Goal: Task Accomplishment & Management: Manage account settings

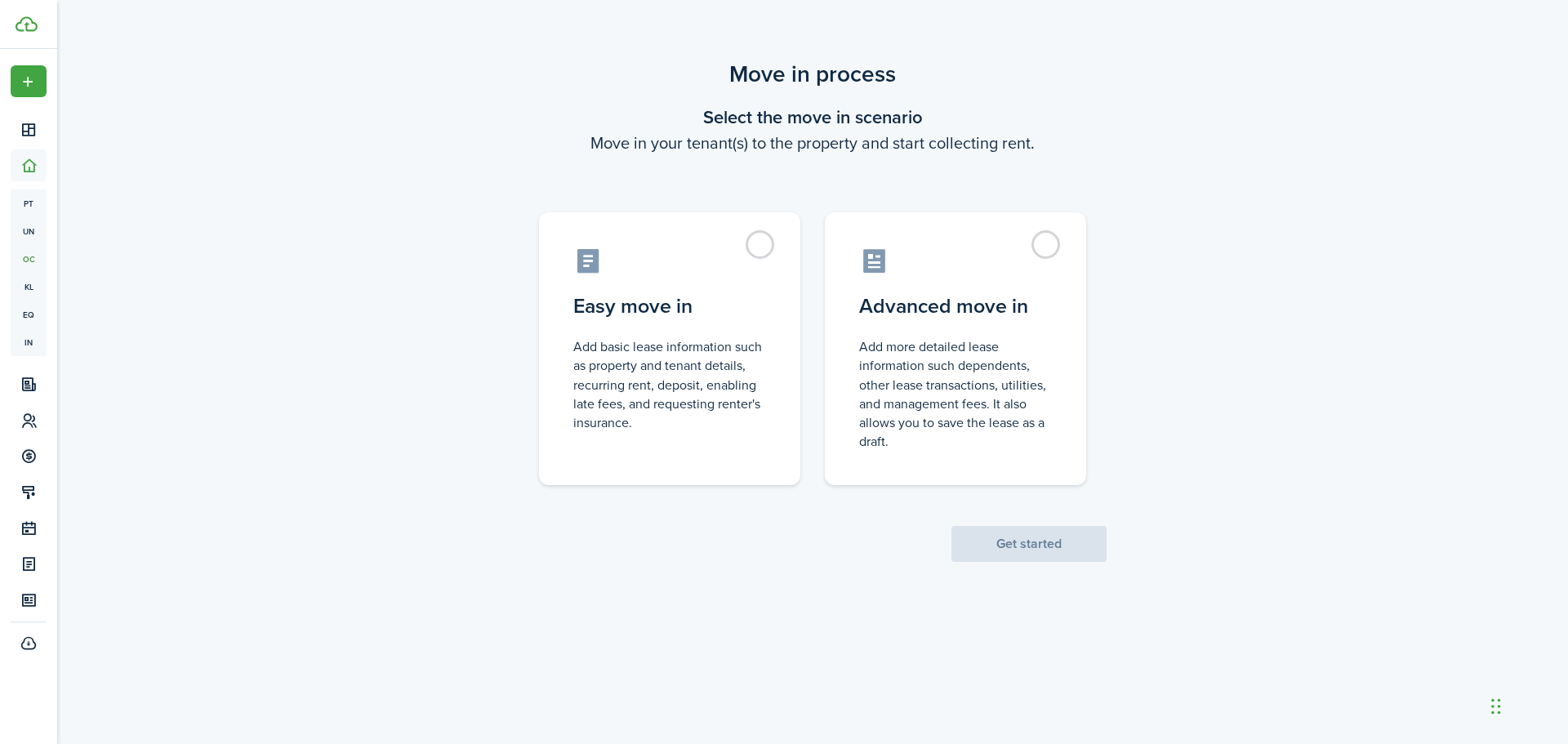
drag, startPoint x: 1203, startPoint y: 409, endPoint x: 1223, endPoint y: 402, distance: 21.2
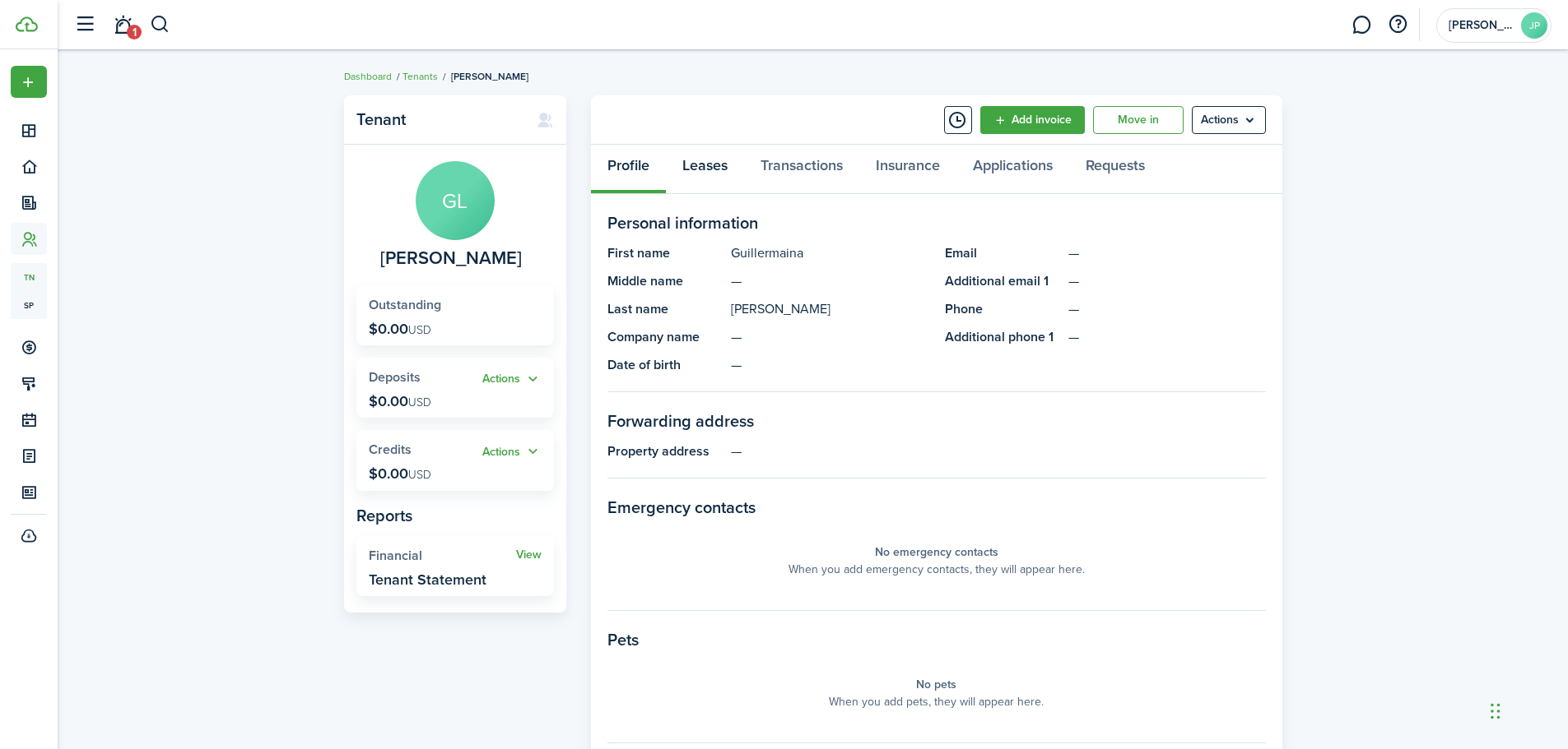
click at [714, 168] on link "Leases" at bounding box center [704, 169] width 78 height 50
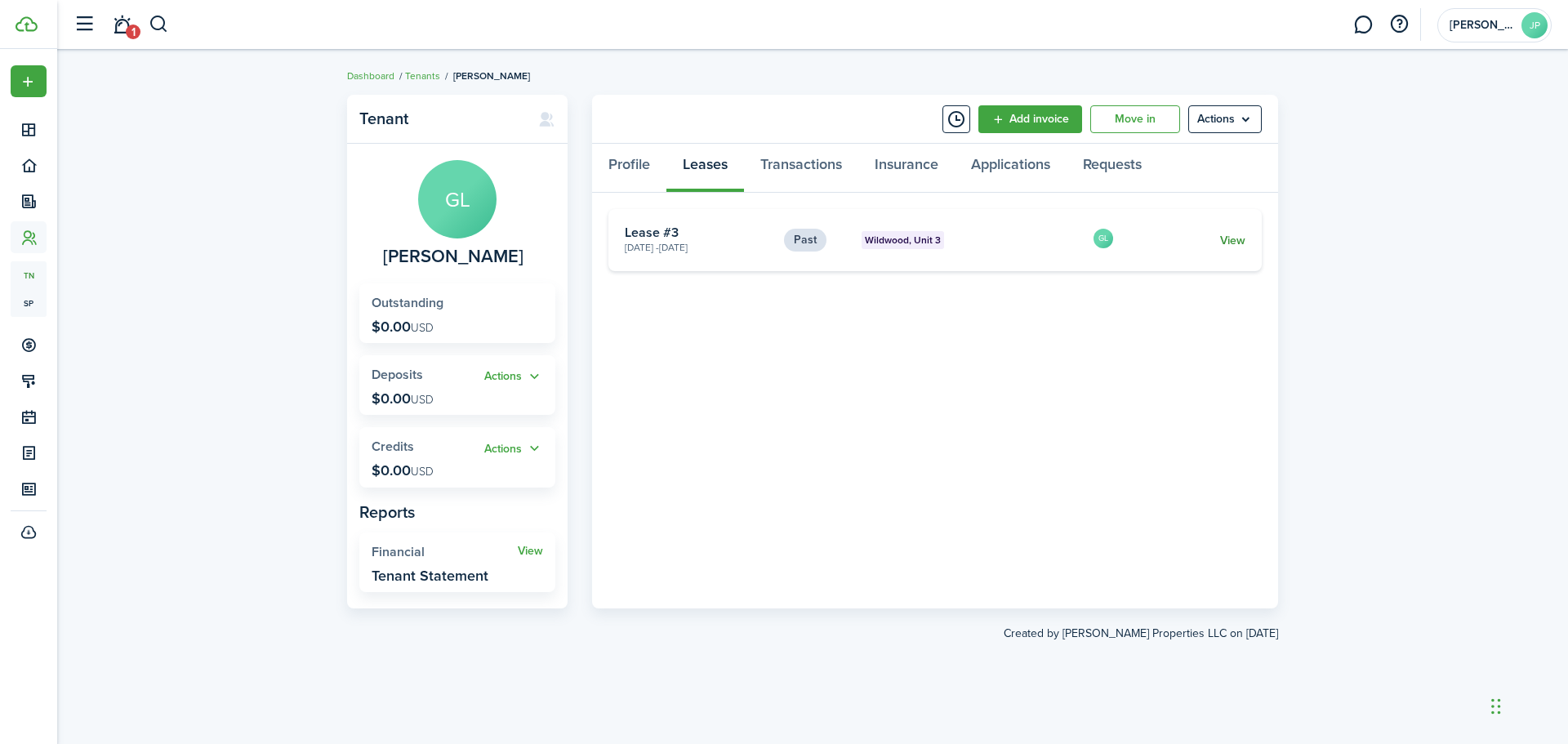
click at [1245, 235] on link "View" at bounding box center [1233, 240] width 25 height 17
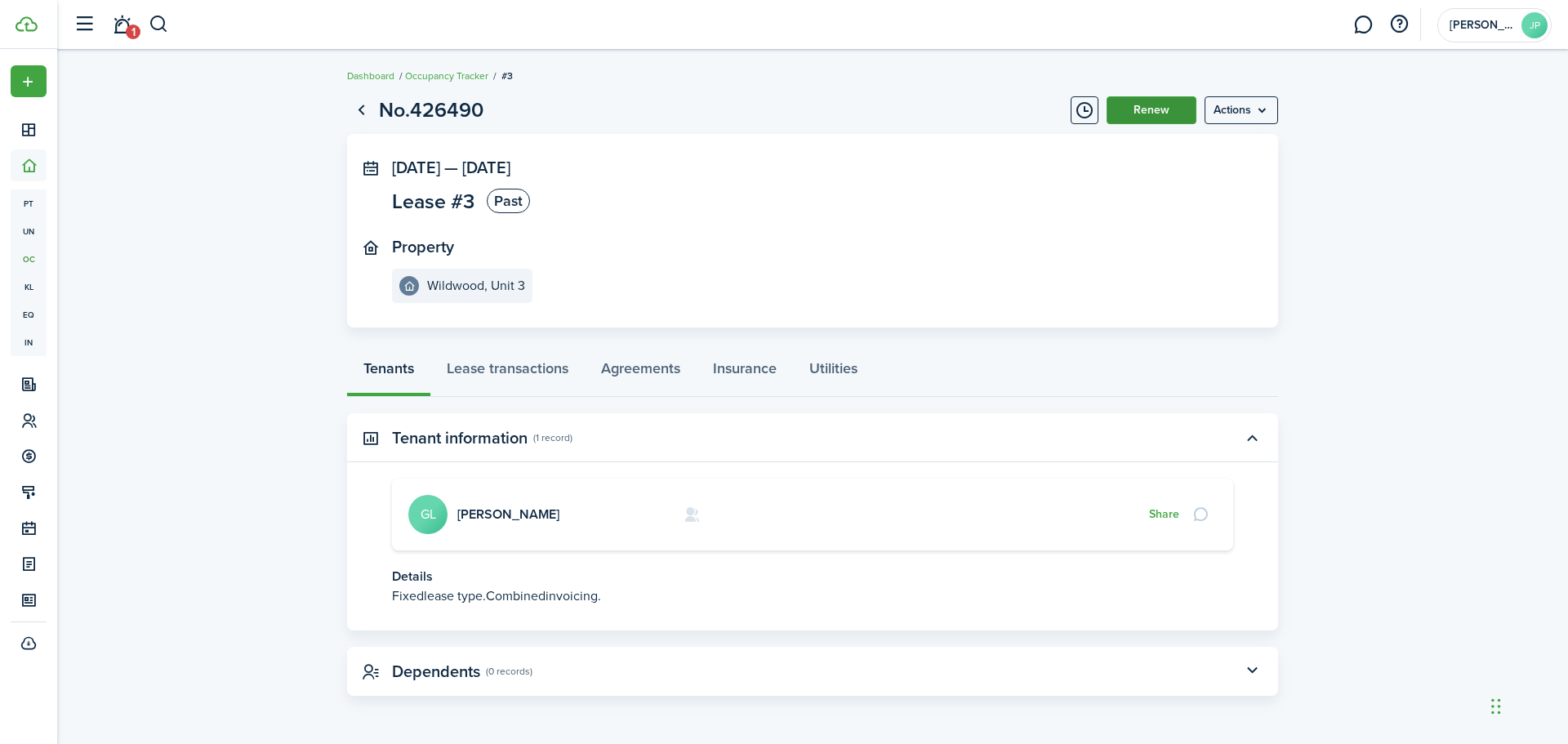
click at [1177, 108] on button "Renew" at bounding box center [1152, 110] width 90 height 28
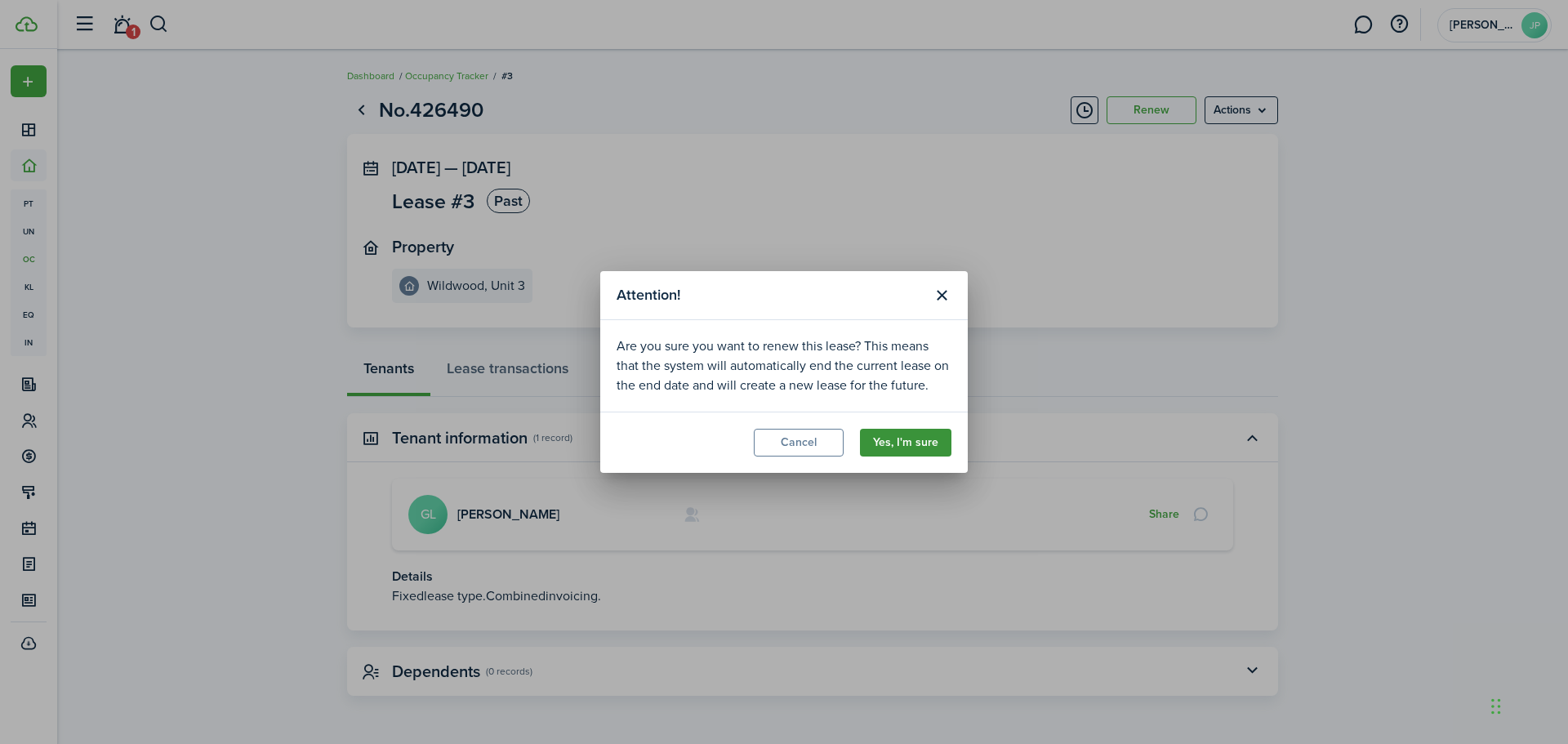
click at [885, 442] on button "Yes, I'm sure" at bounding box center [906, 442] width 92 height 28
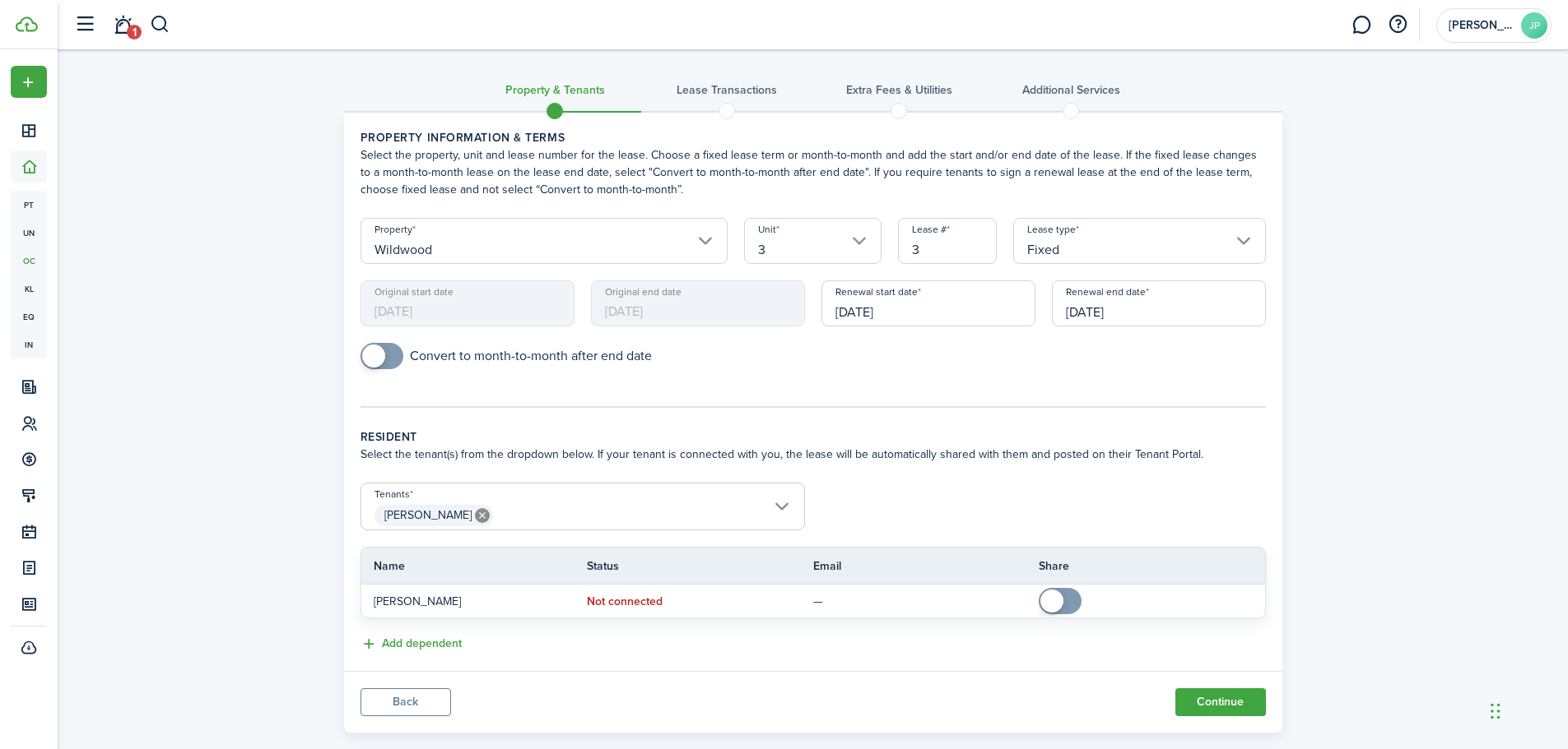
checkbox input "true"
click at [385, 349] on span at bounding box center [382, 356] width 16 height 27
click at [1172, 317] on input "[DATE]" at bounding box center [1158, 304] width 214 height 46
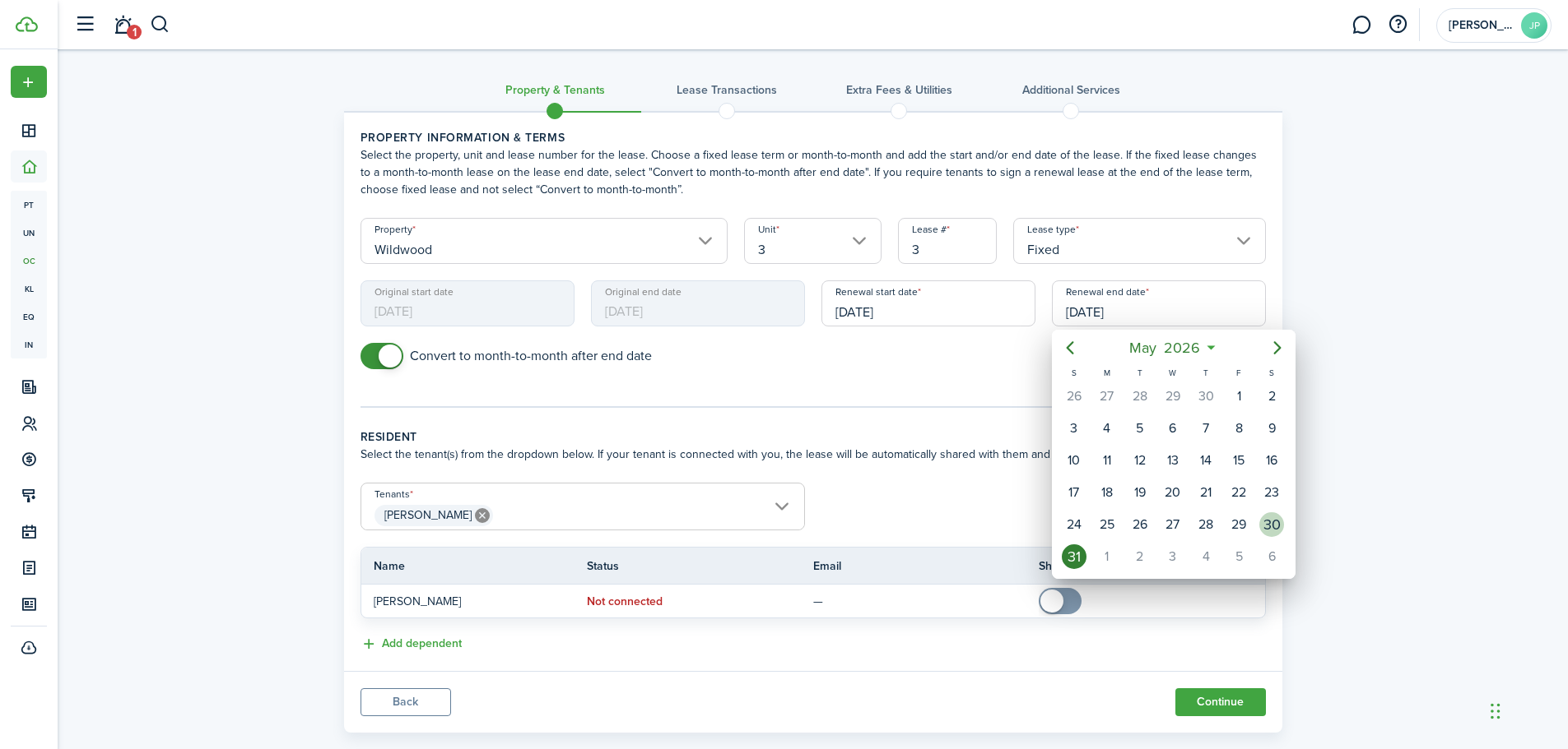
click at [1265, 517] on div "30" at bounding box center [1271, 524] width 25 height 25
type input "[DATE]"
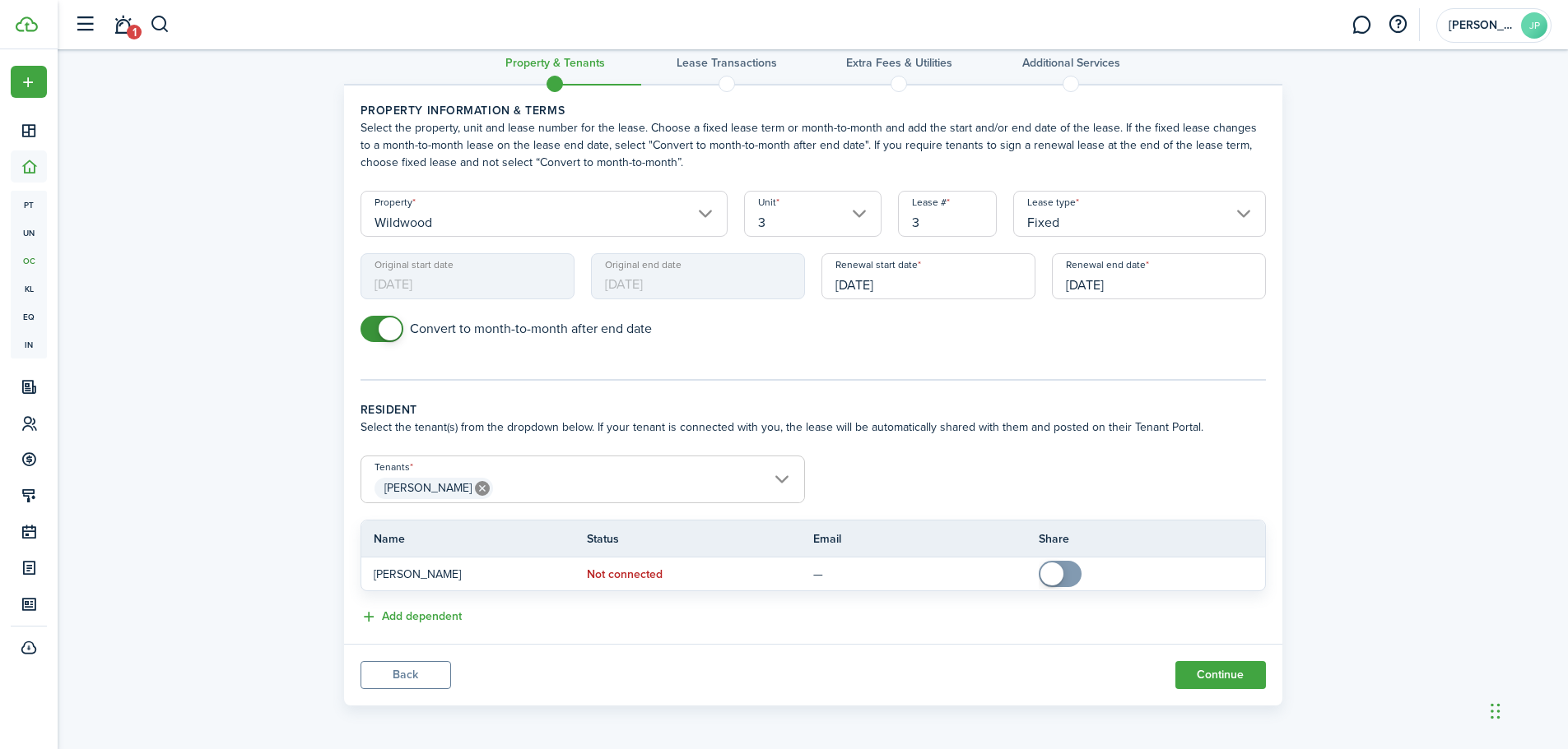
scroll to position [29, 0]
click at [1251, 668] on button "Continue" at bounding box center [1221, 674] width 91 height 28
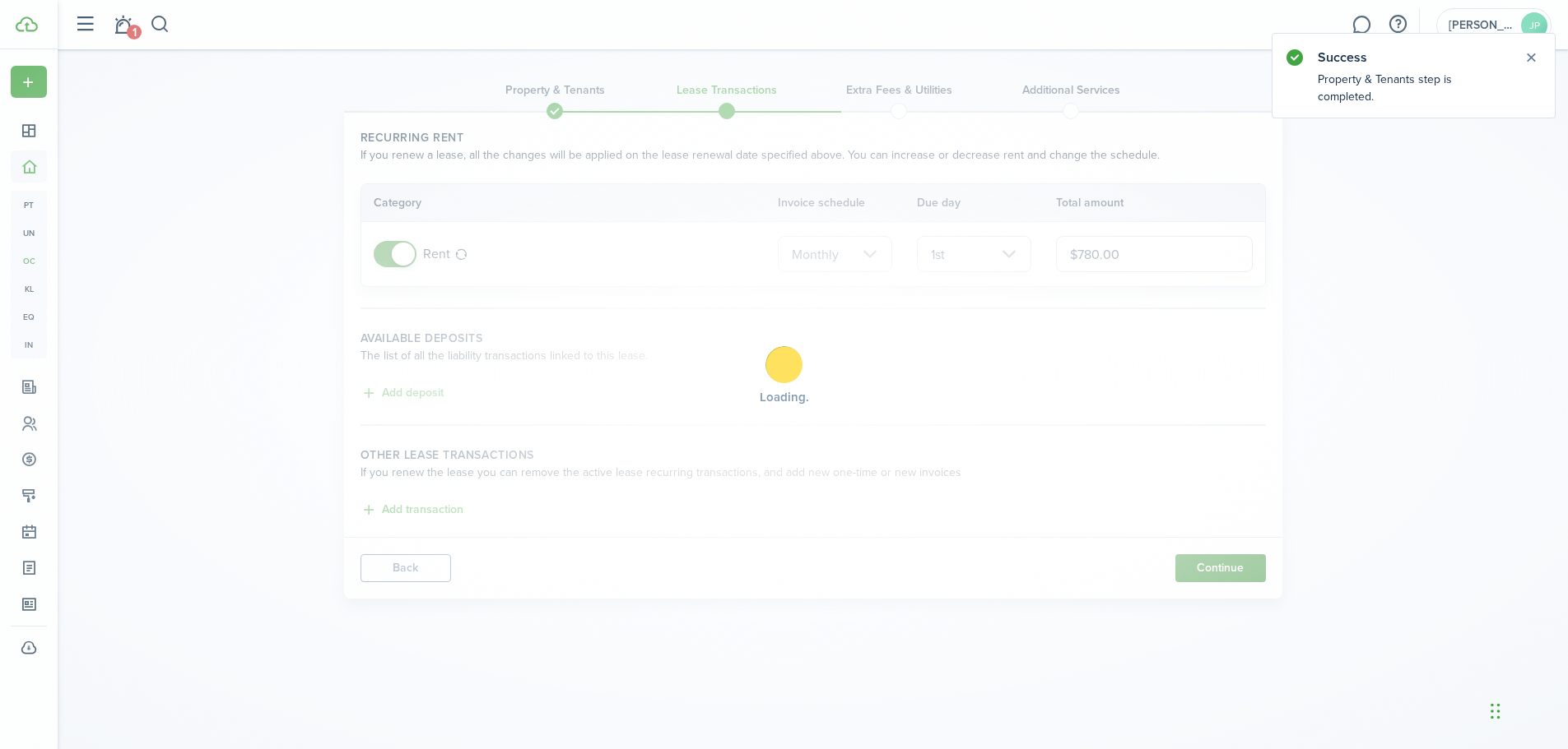
scroll to position [0, 0]
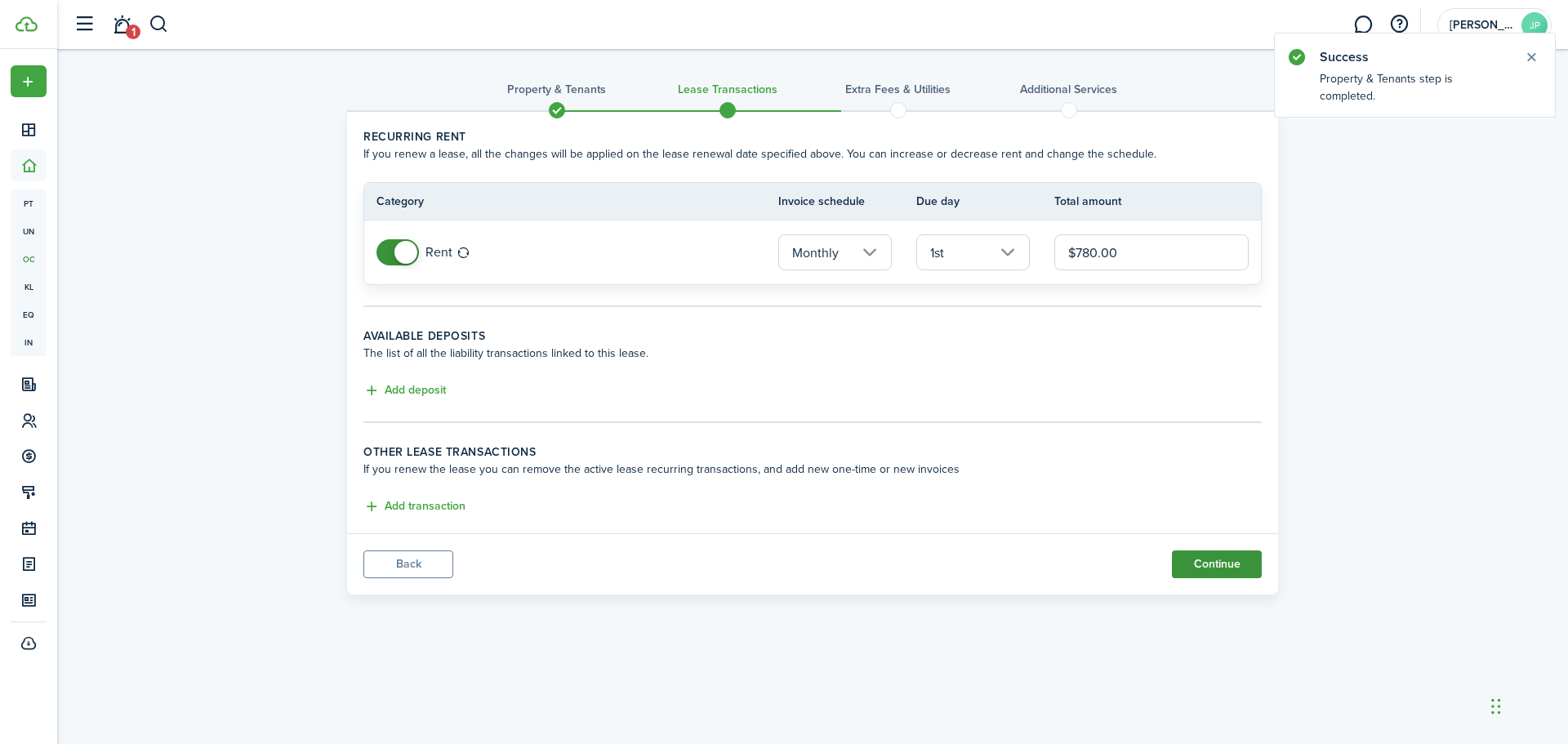
click at [1213, 566] on button "Continue" at bounding box center [1217, 564] width 90 height 28
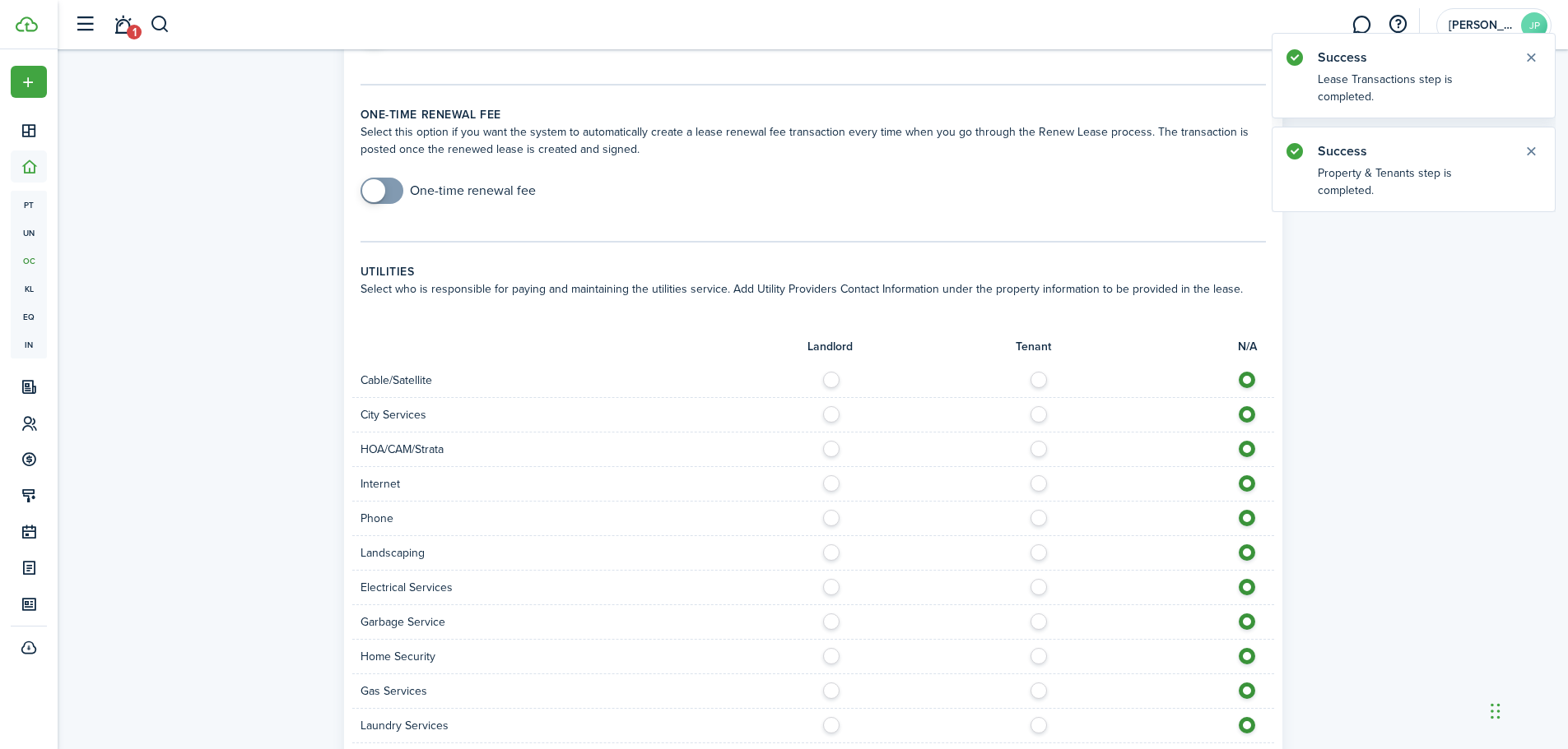
scroll to position [548, 0]
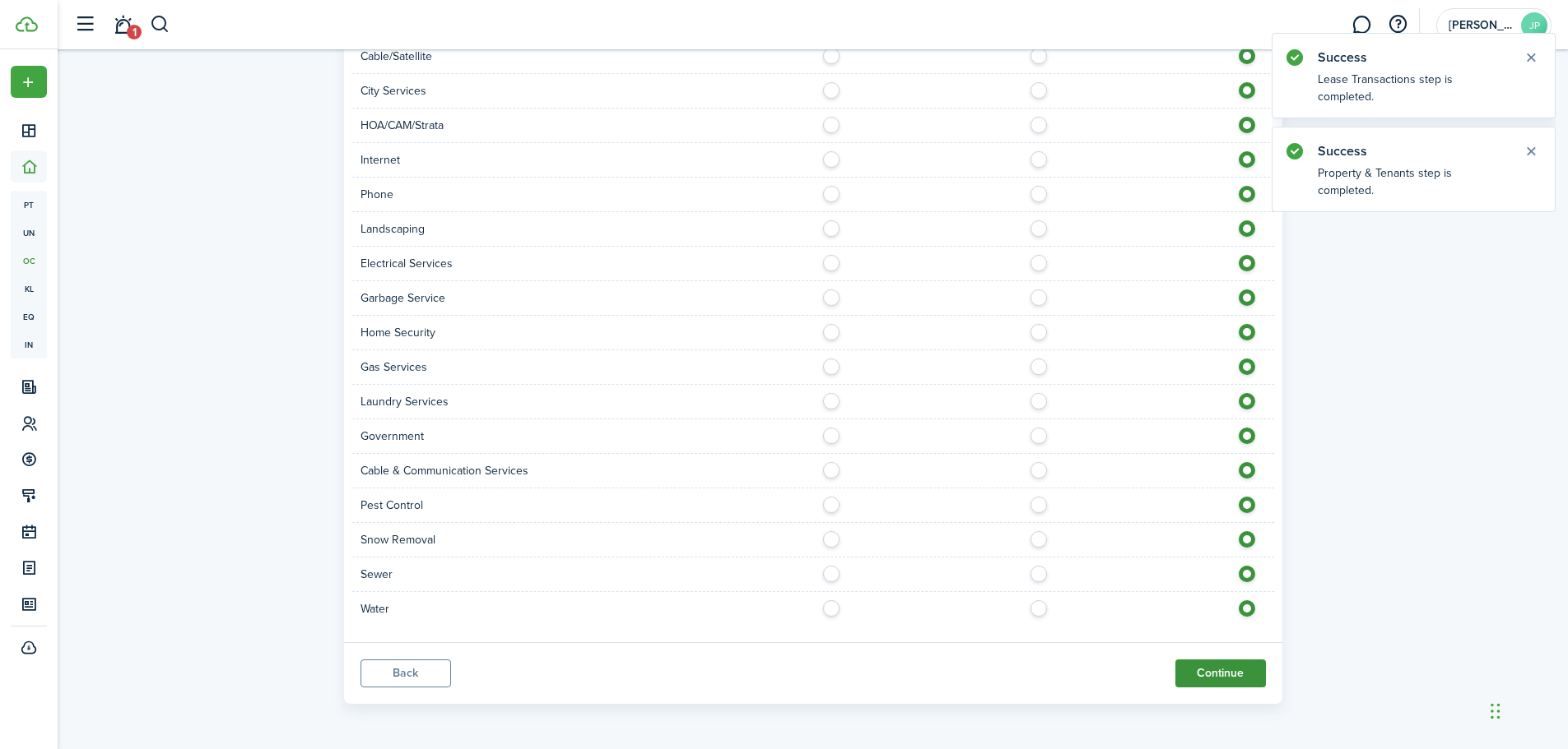
click at [1224, 663] on button "Continue" at bounding box center [1221, 674] width 91 height 28
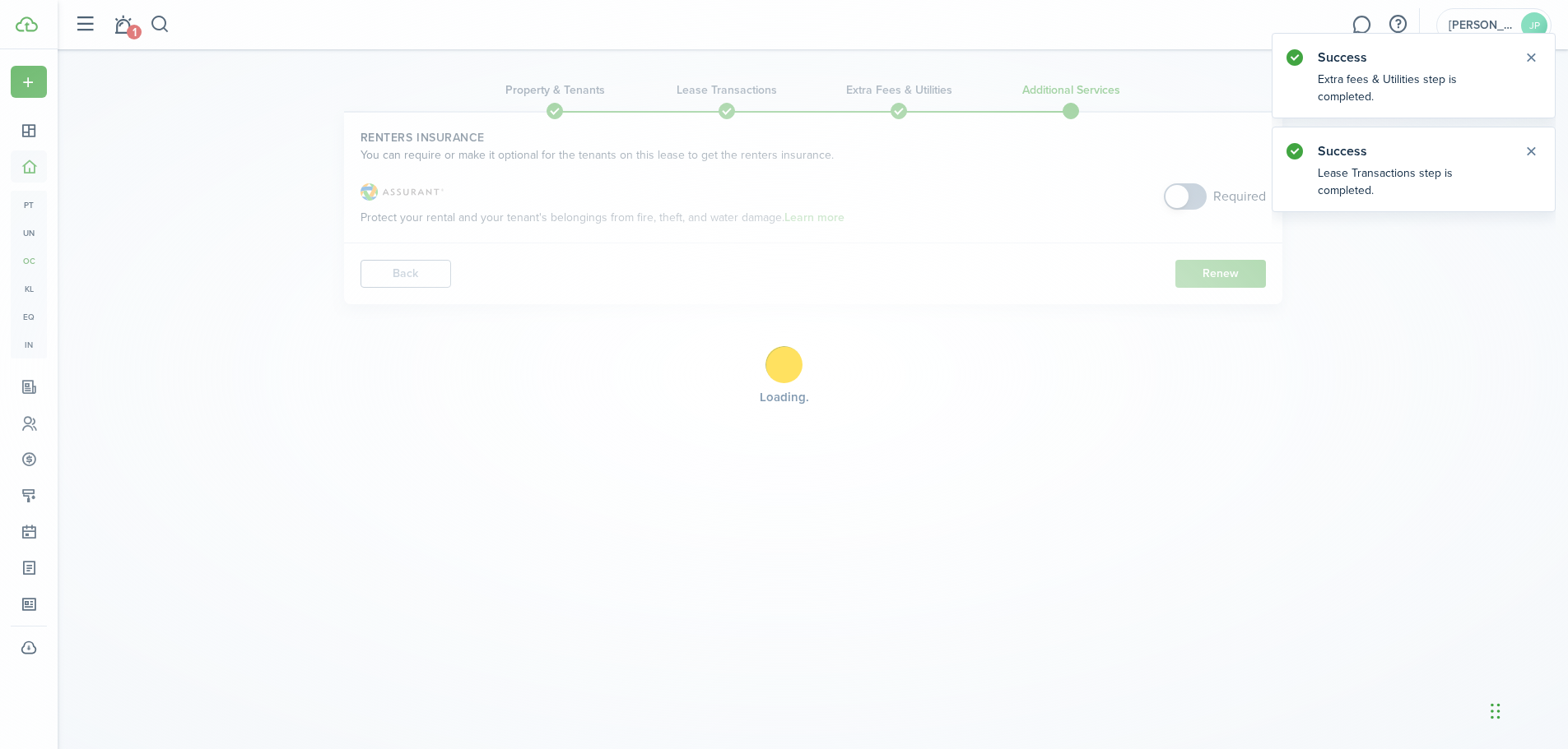
scroll to position [0, 0]
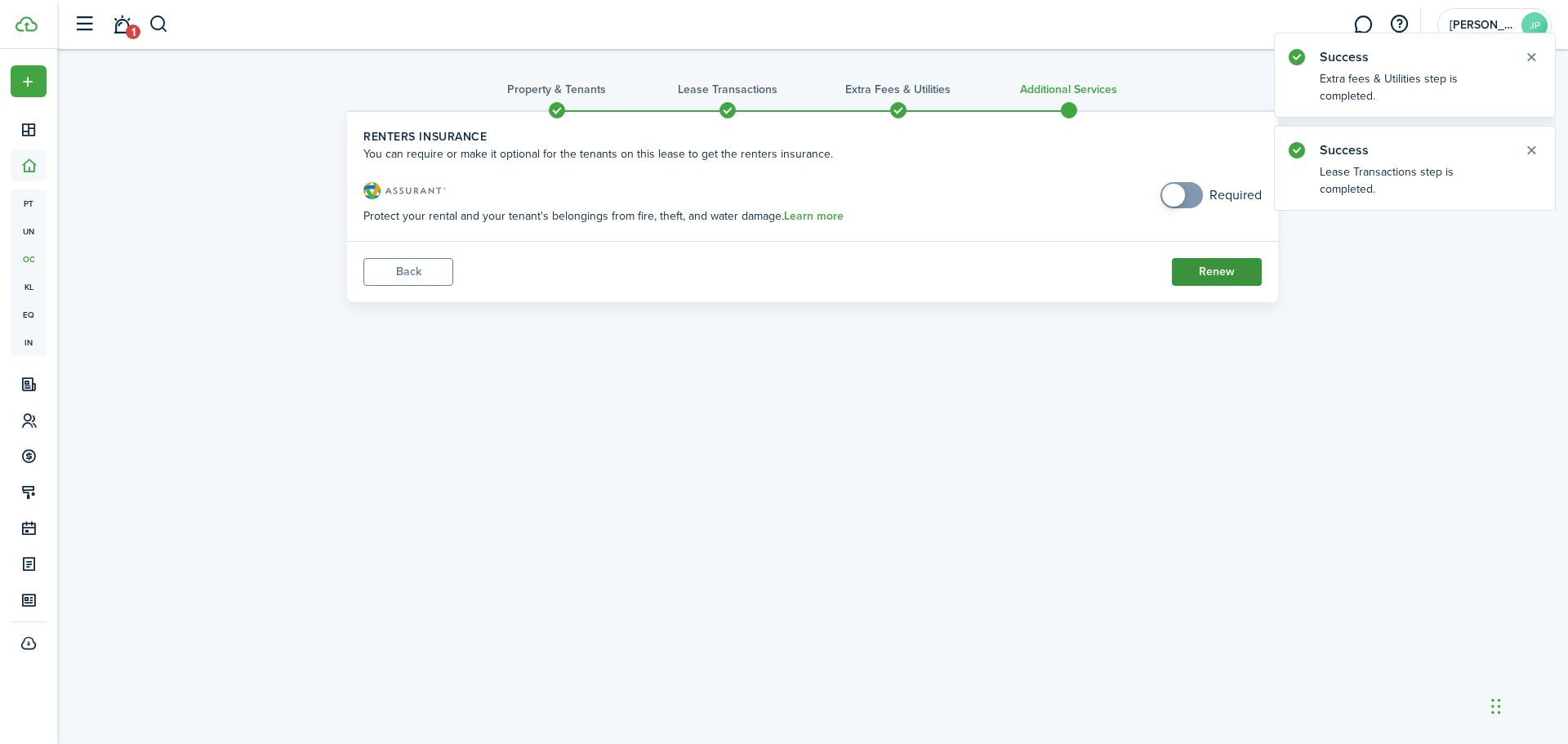
click at [1244, 273] on button "Renew" at bounding box center [1217, 272] width 90 height 28
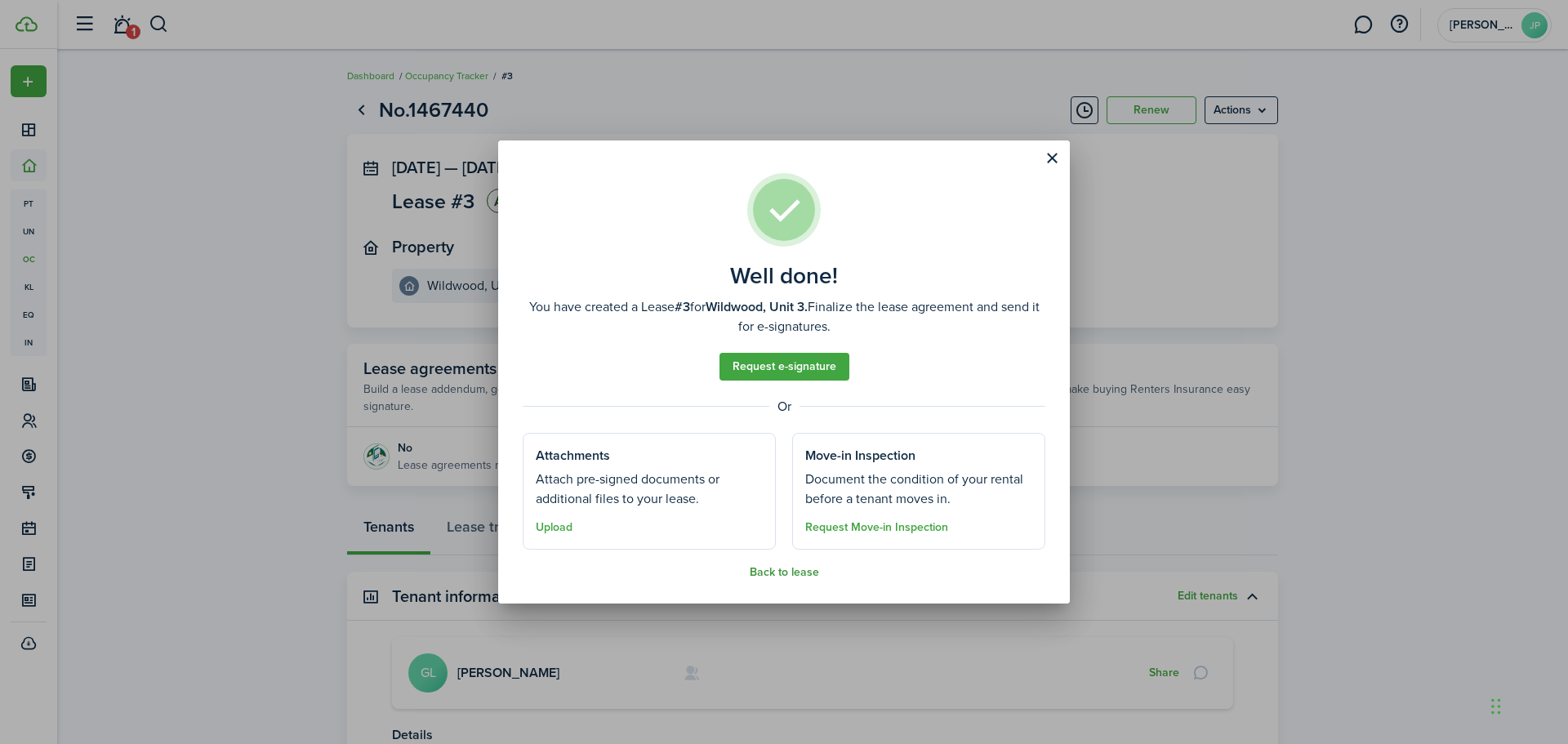
click at [792, 572] on button "Back to lease" at bounding box center [784, 572] width 70 height 13
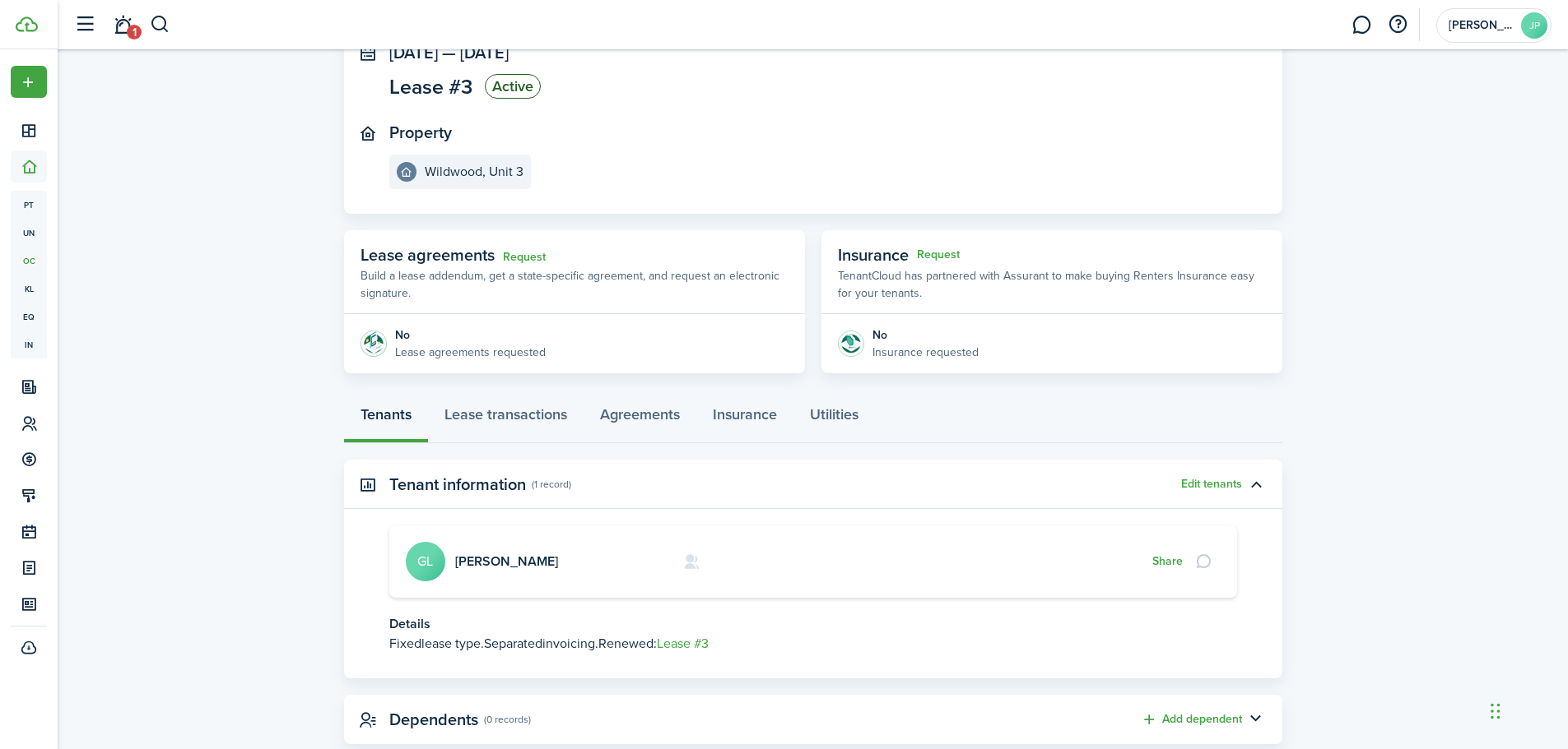
scroll to position [156, 0]
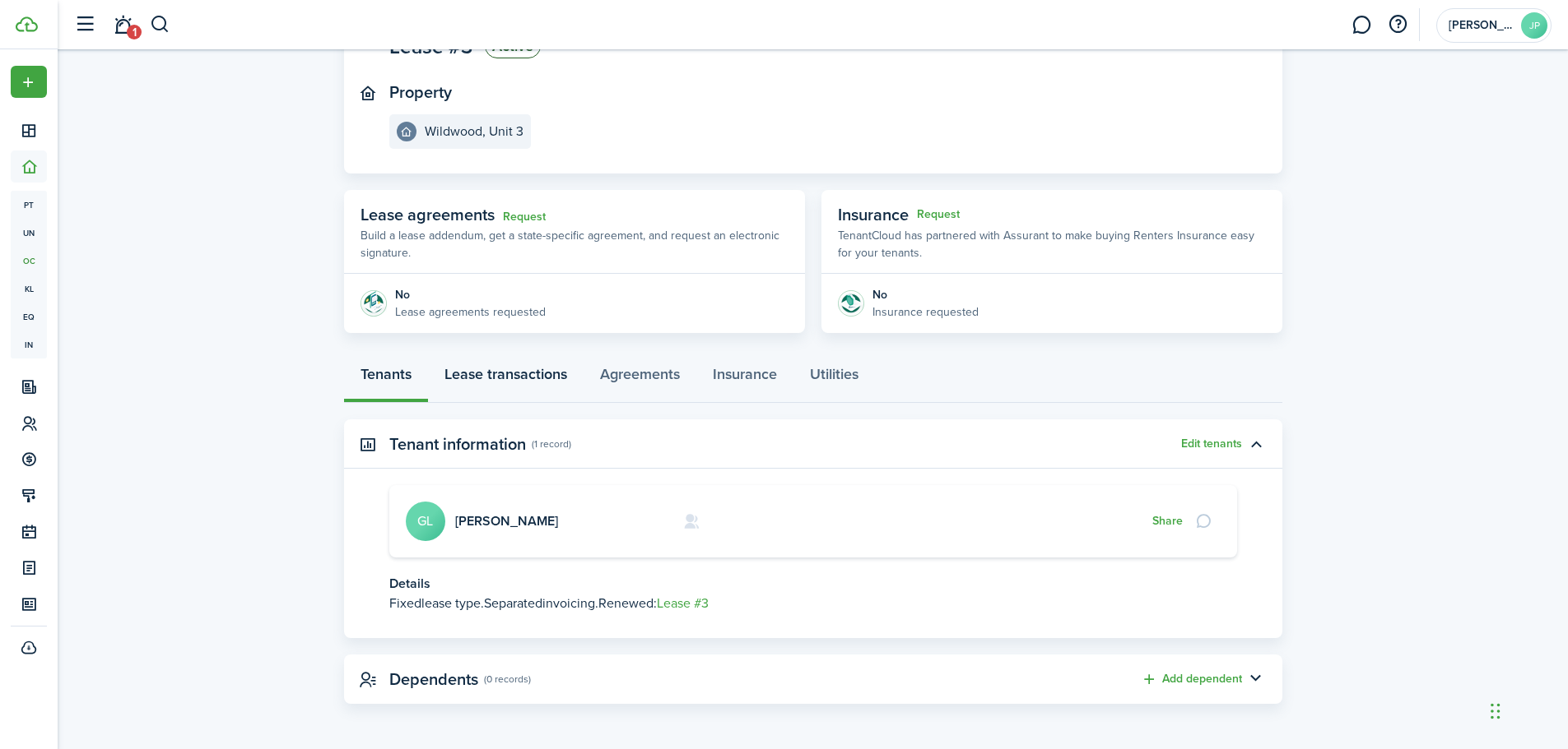
click at [510, 362] on link "Lease transactions" at bounding box center [506, 379] width 156 height 50
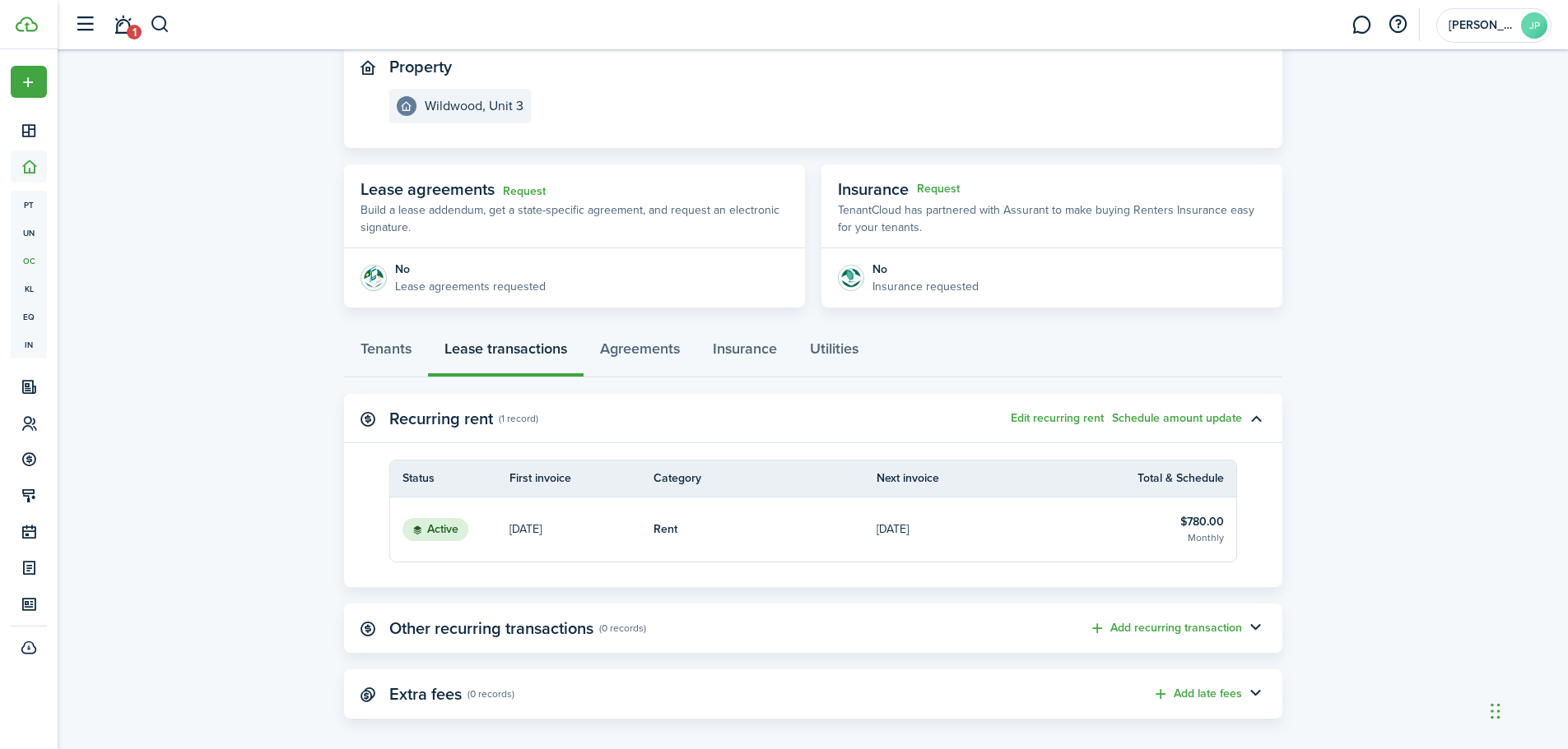
scroll to position [197, 0]
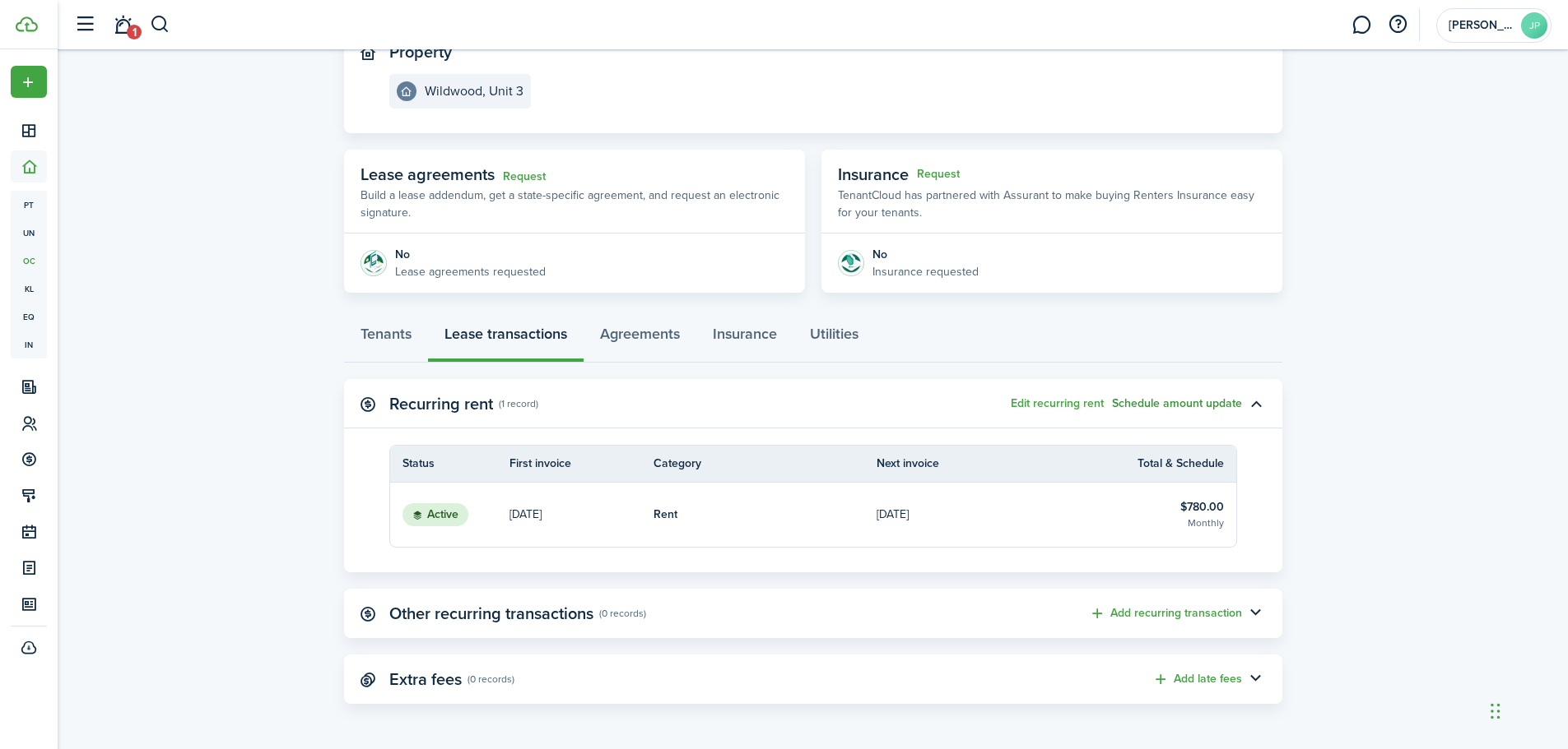
click at [1175, 404] on button "Schedule amount update" at bounding box center [1177, 404] width 130 height 13
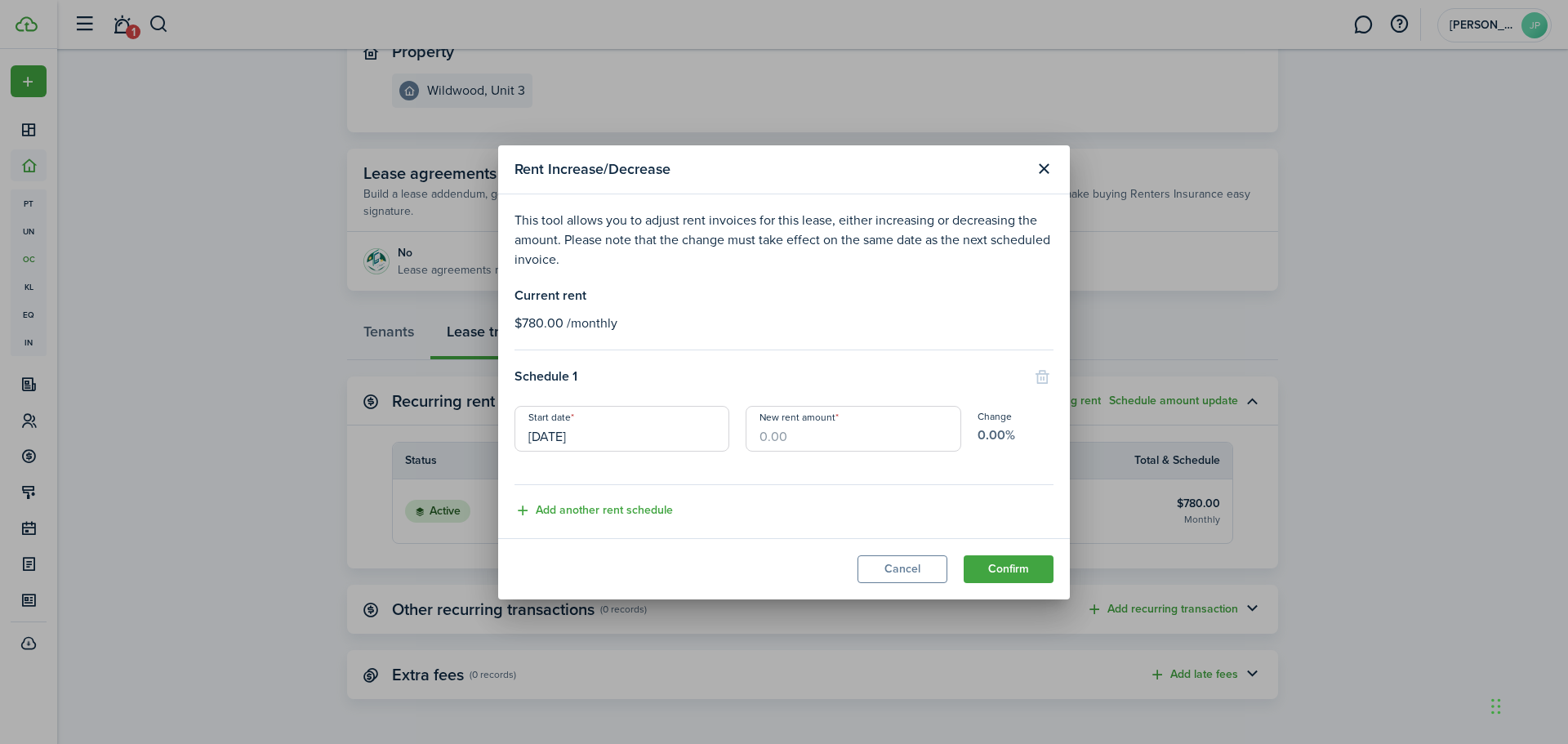
click at [648, 435] on input "[DATE]" at bounding box center [621, 429] width 215 height 46
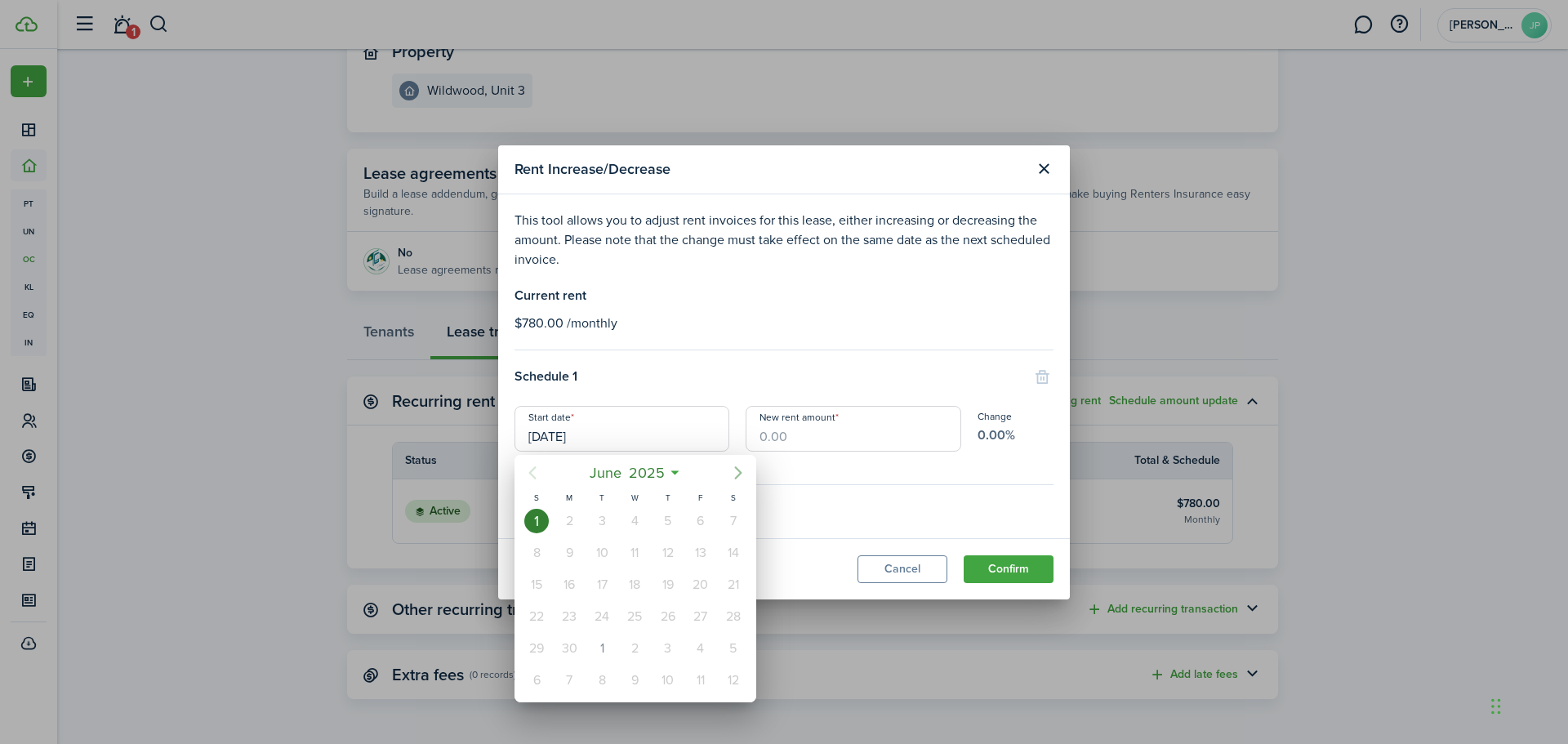
click at [732, 472] on icon "Next page" at bounding box center [738, 472] width 20 height 20
click at [732, 473] on icon "Next page" at bounding box center [738, 472] width 20 height 20
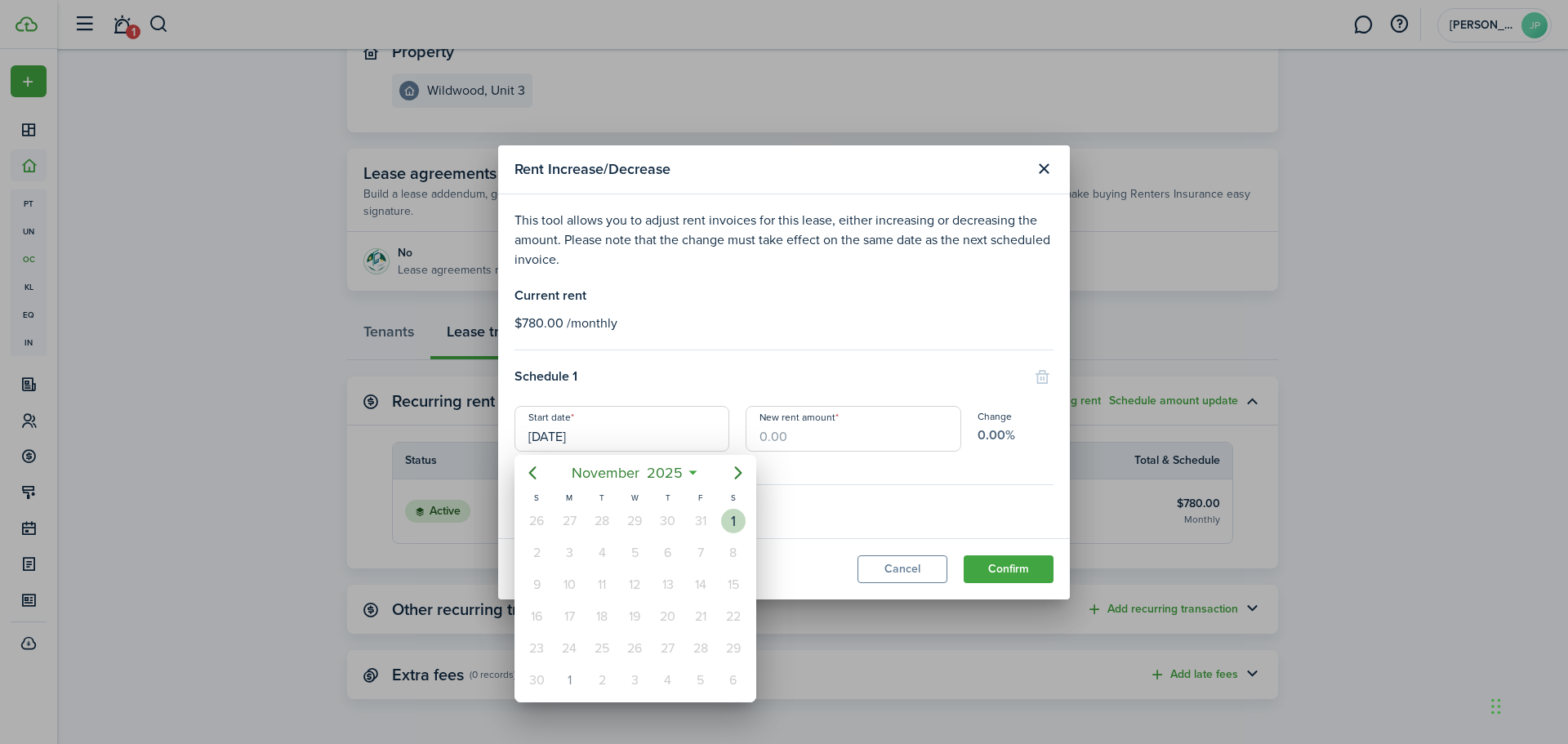
click at [733, 526] on div "1" at bounding box center [733, 521] width 25 height 25
type input "[DATE]"
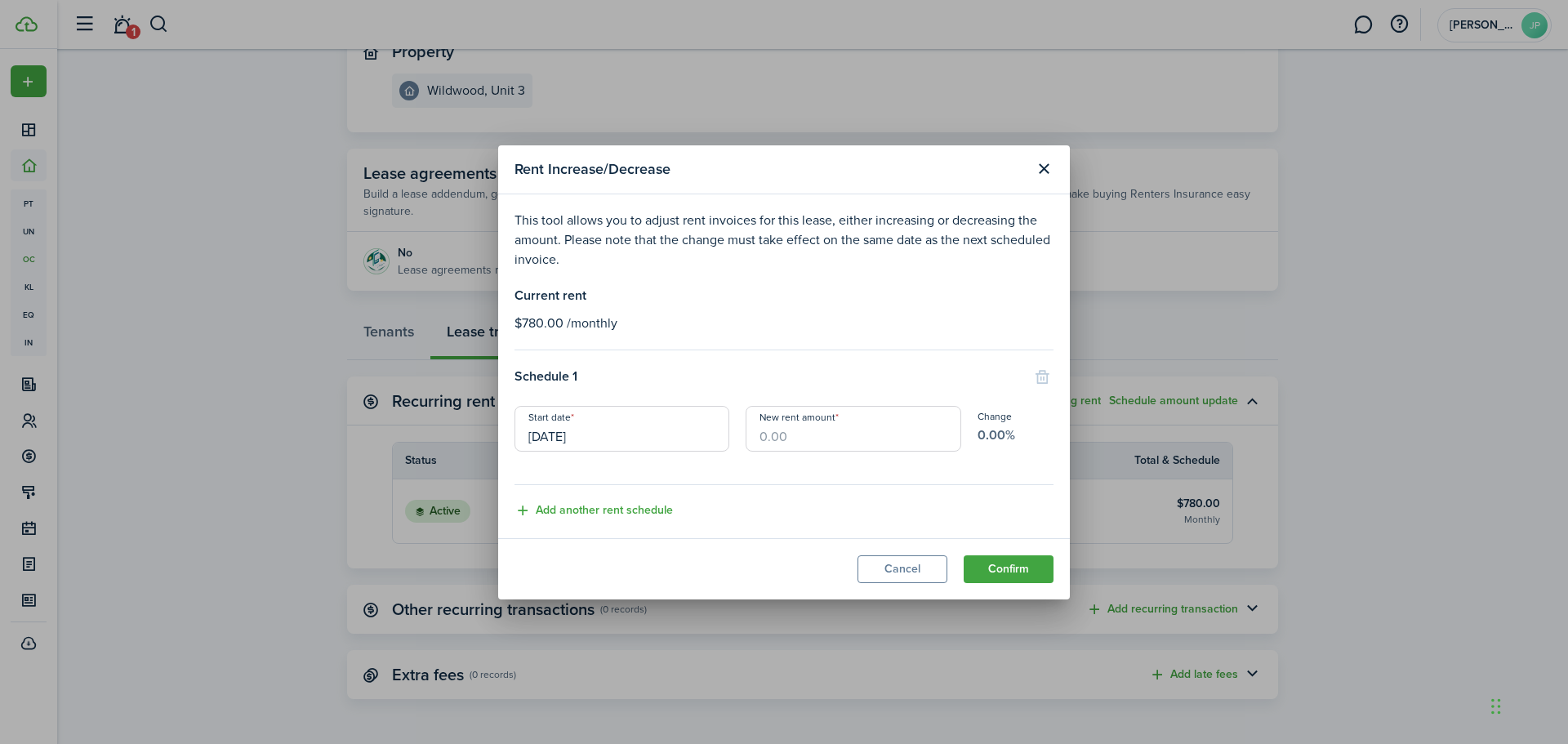
click at [834, 441] on input "New rent amount" at bounding box center [852, 429] width 215 height 46
type input "$825.00"
click at [1007, 572] on button "Confirm" at bounding box center [1009, 569] width 90 height 28
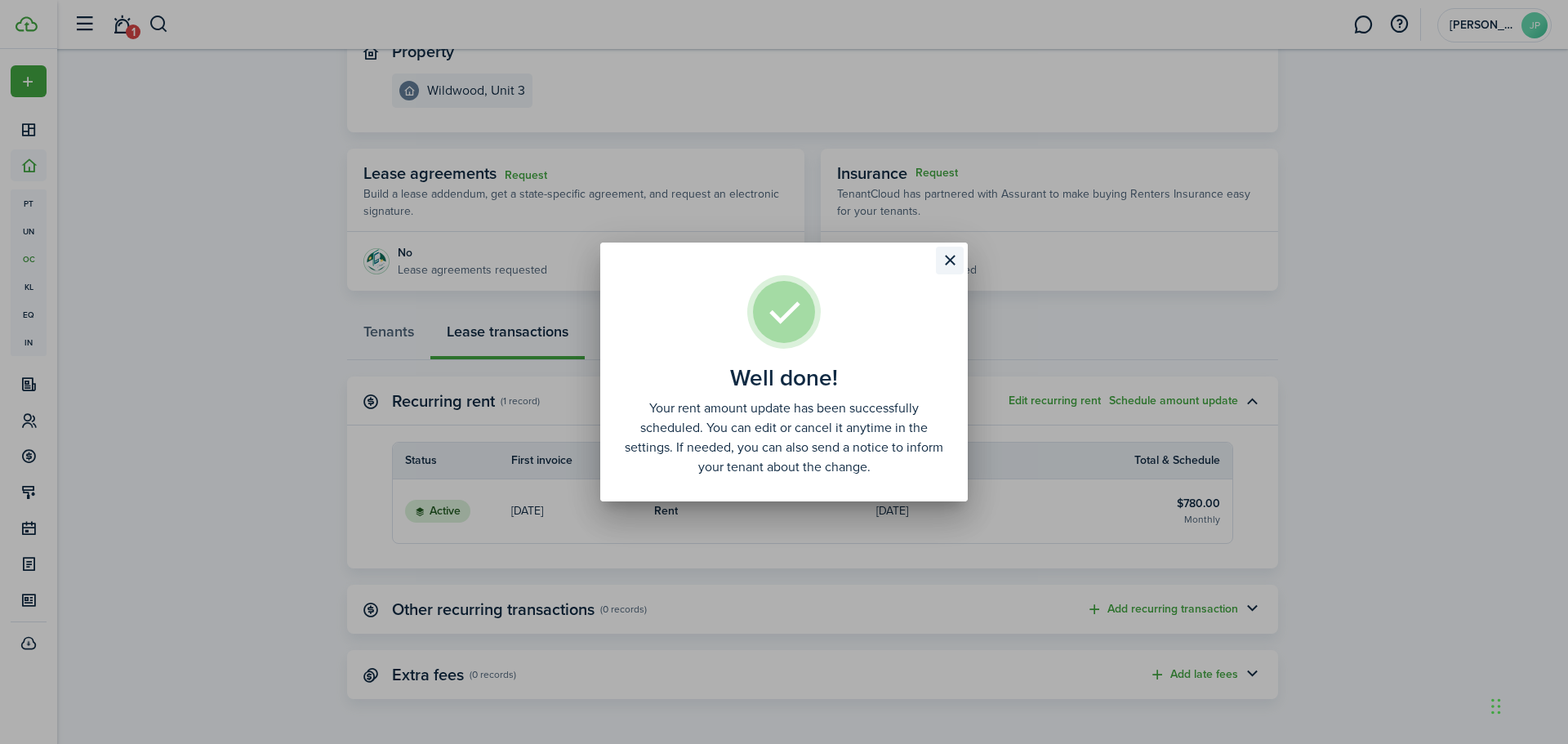
click at [957, 256] on button "Close modal" at bounding box center [949, 261] width 28 height 28
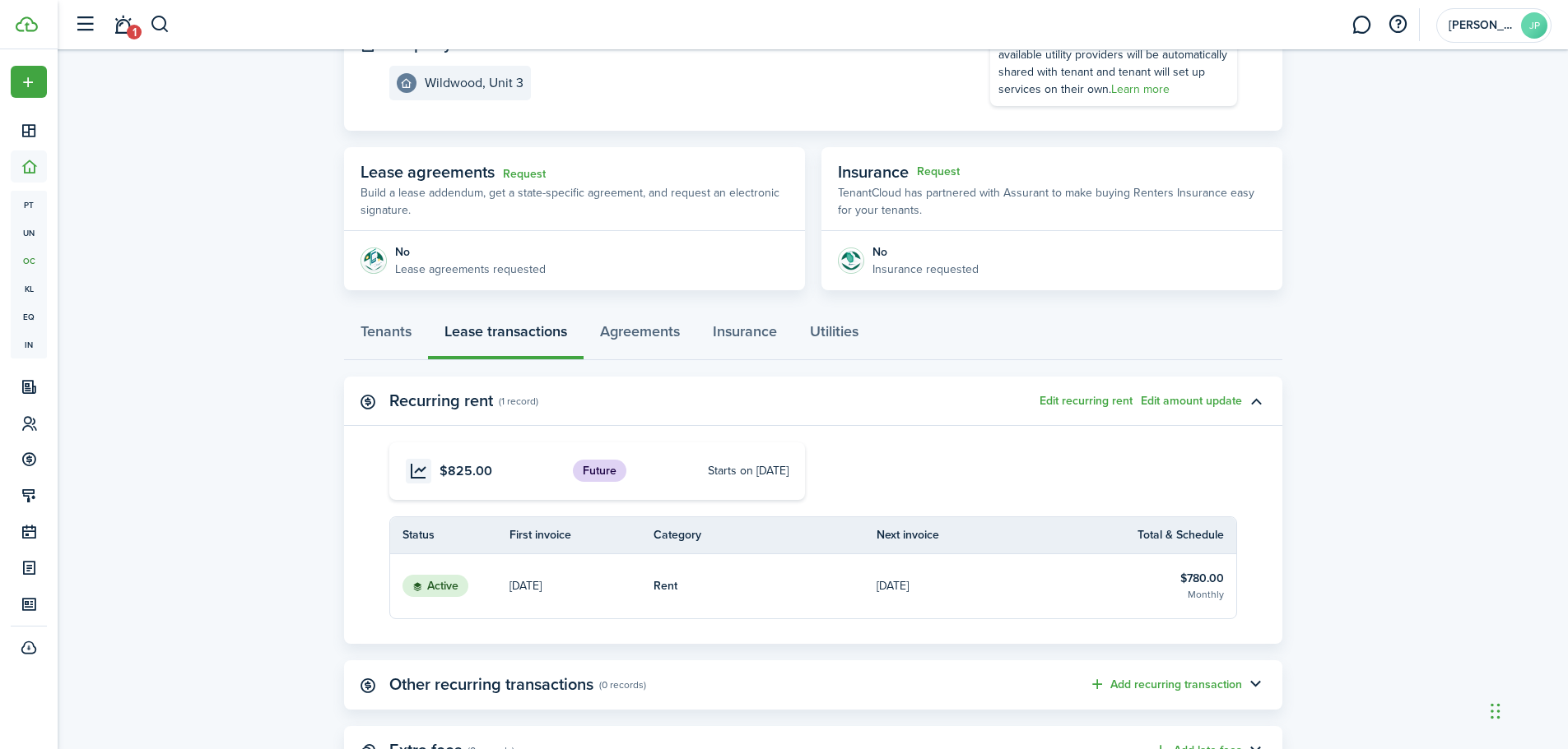
scroll to position [0, 0]
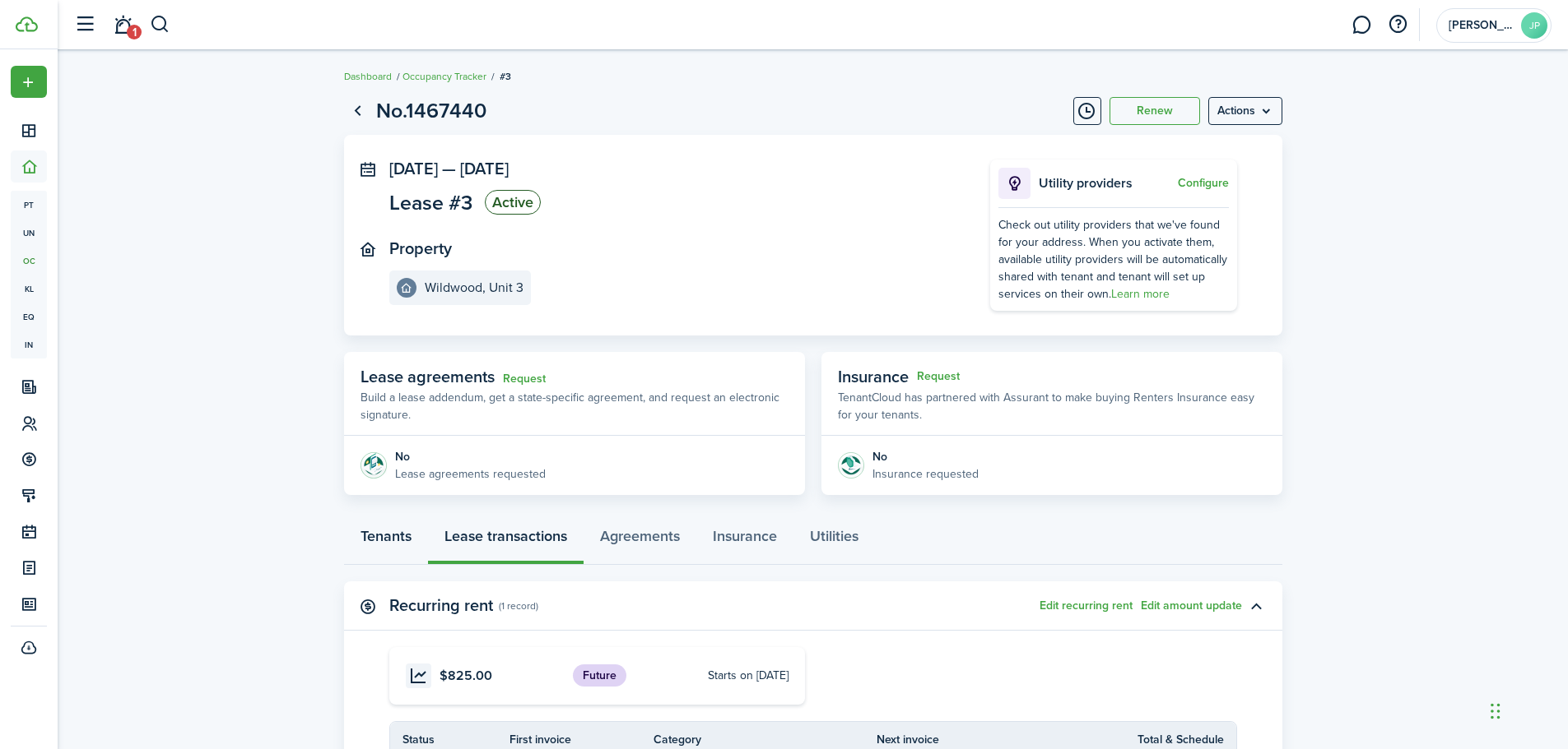
click at [388, 539] on link "Tenants" at bounding box center [386, 540] width 84 height 50
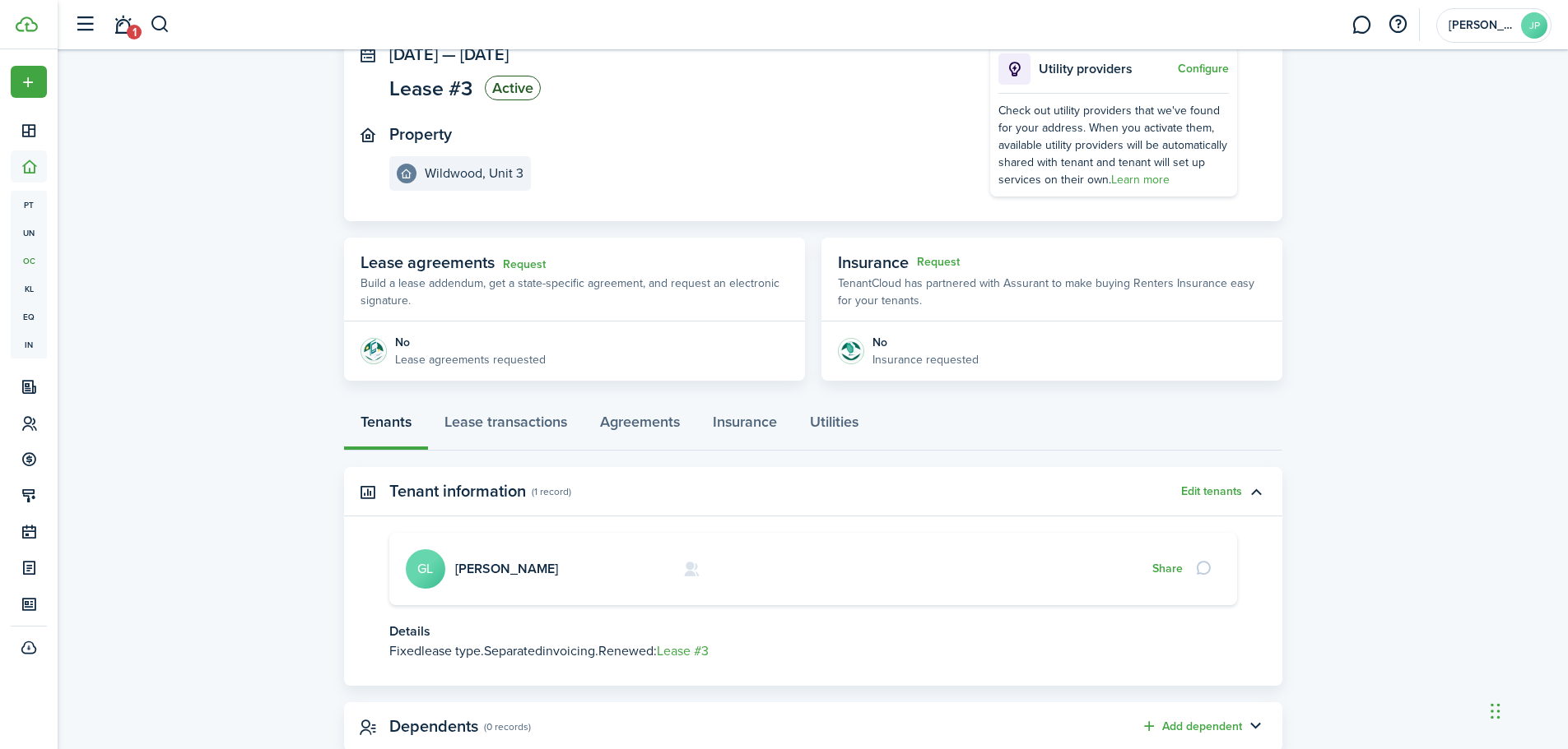
scroll to position [162, 0]
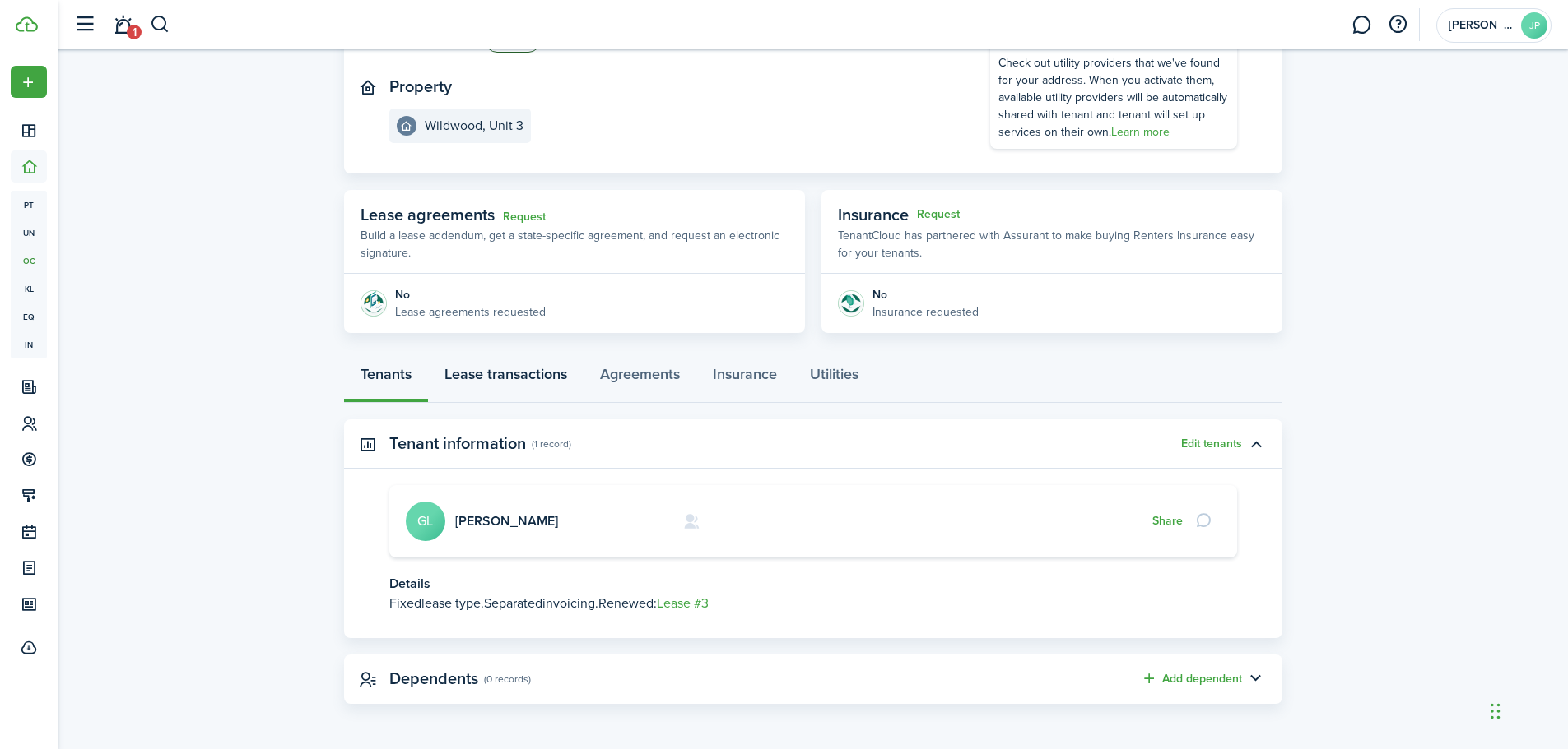
click at [526, 370] on link "Lease transactions" at bounding box center [506, 379] width 156 height 50
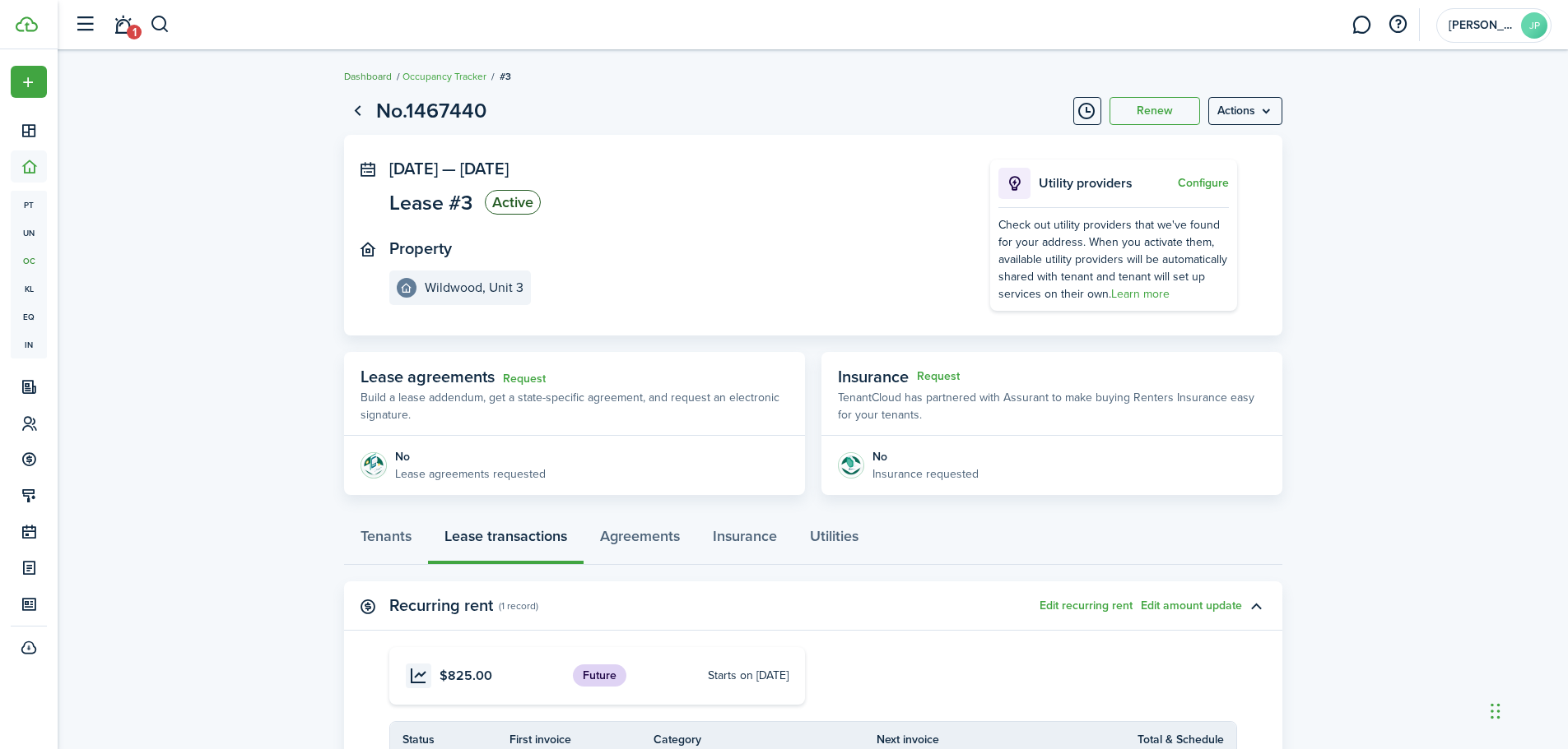
click at [376, 74] on link "Dashboard" at bounding box center [368, 76] width 48 height 15
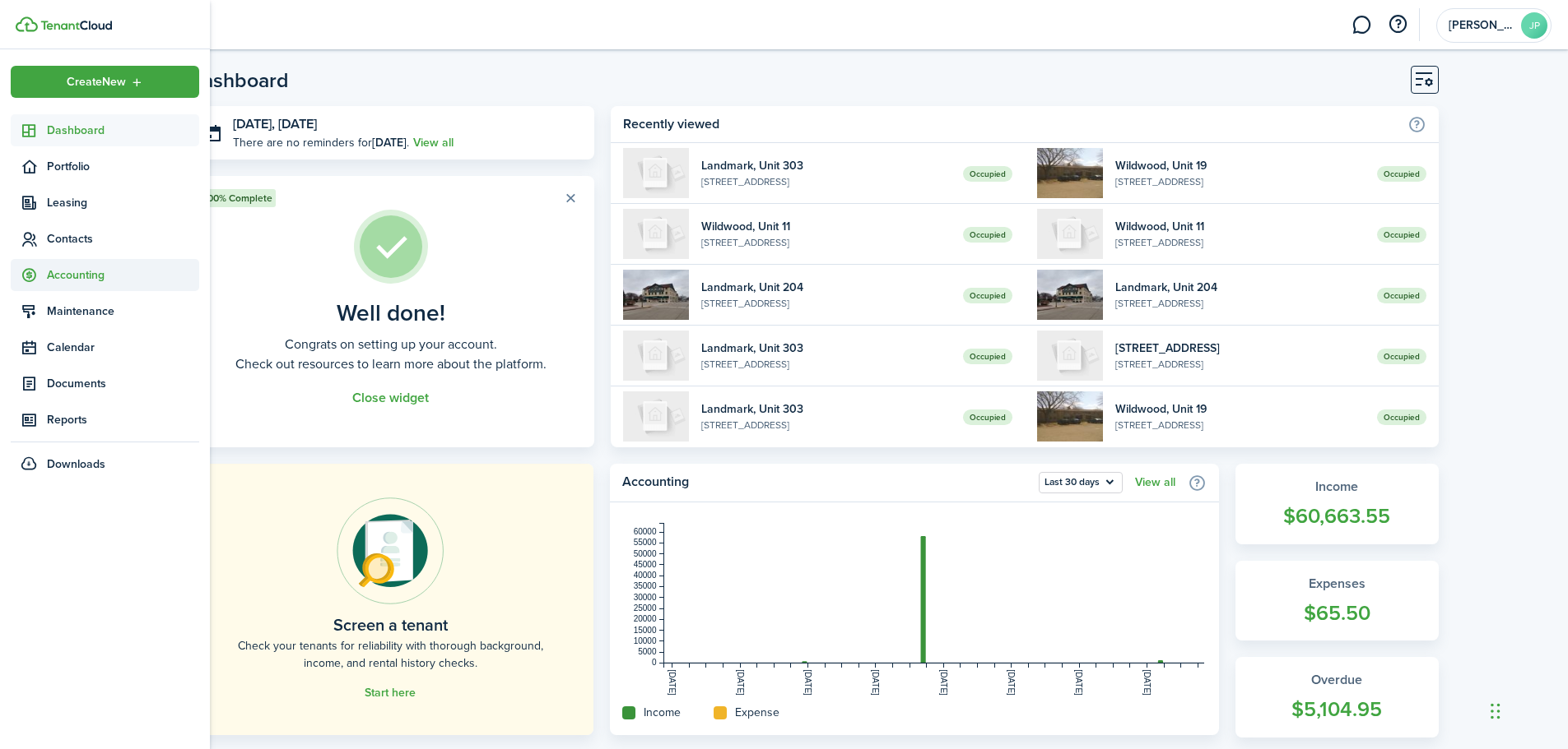
click at [95, 270] on span "Accounting" at bounding box center [123, 275] width 152 height 17
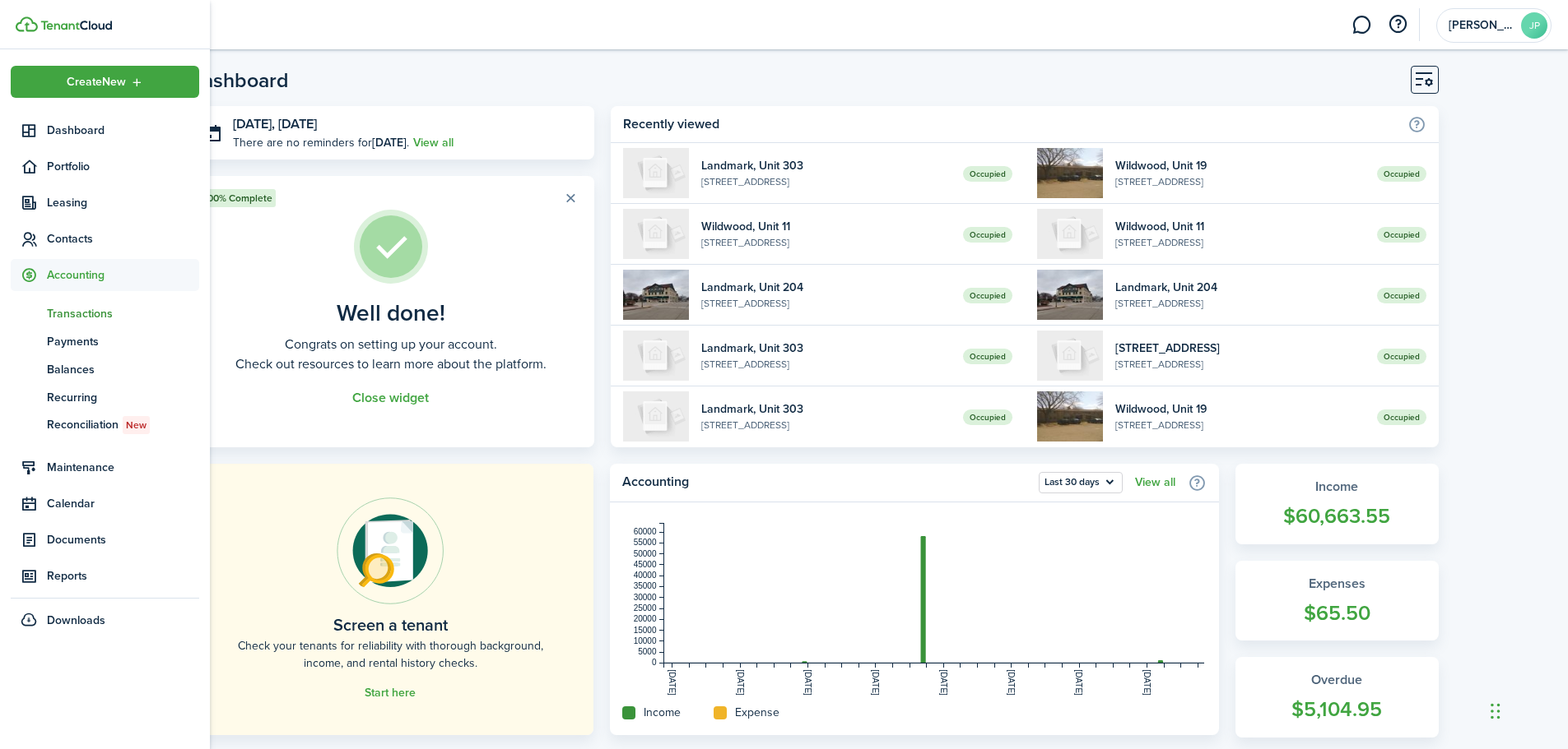
click at [82, 308] on span "Transactions" at bounding box center [123, 314] width 152 height 17
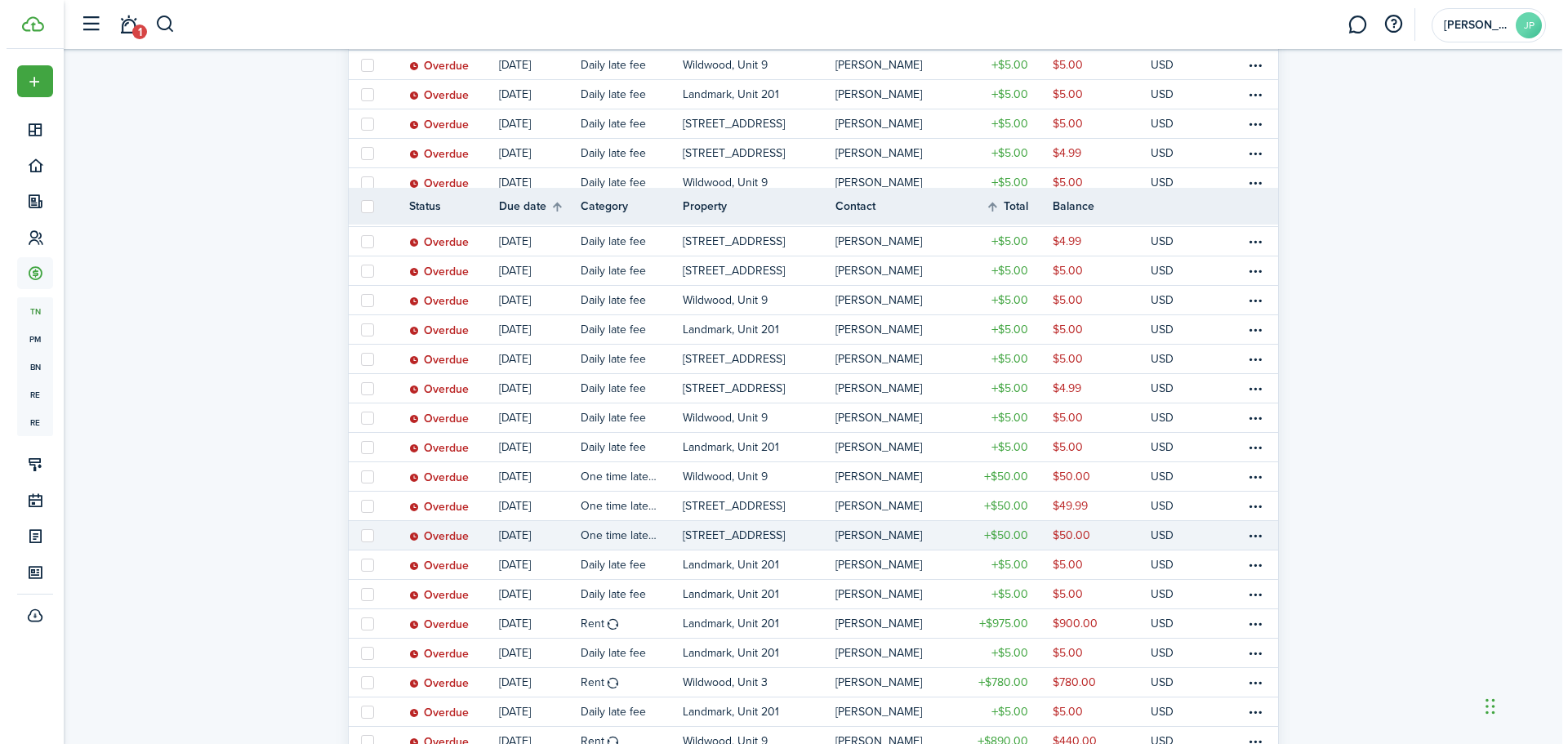
scroll to position [1144, 0]
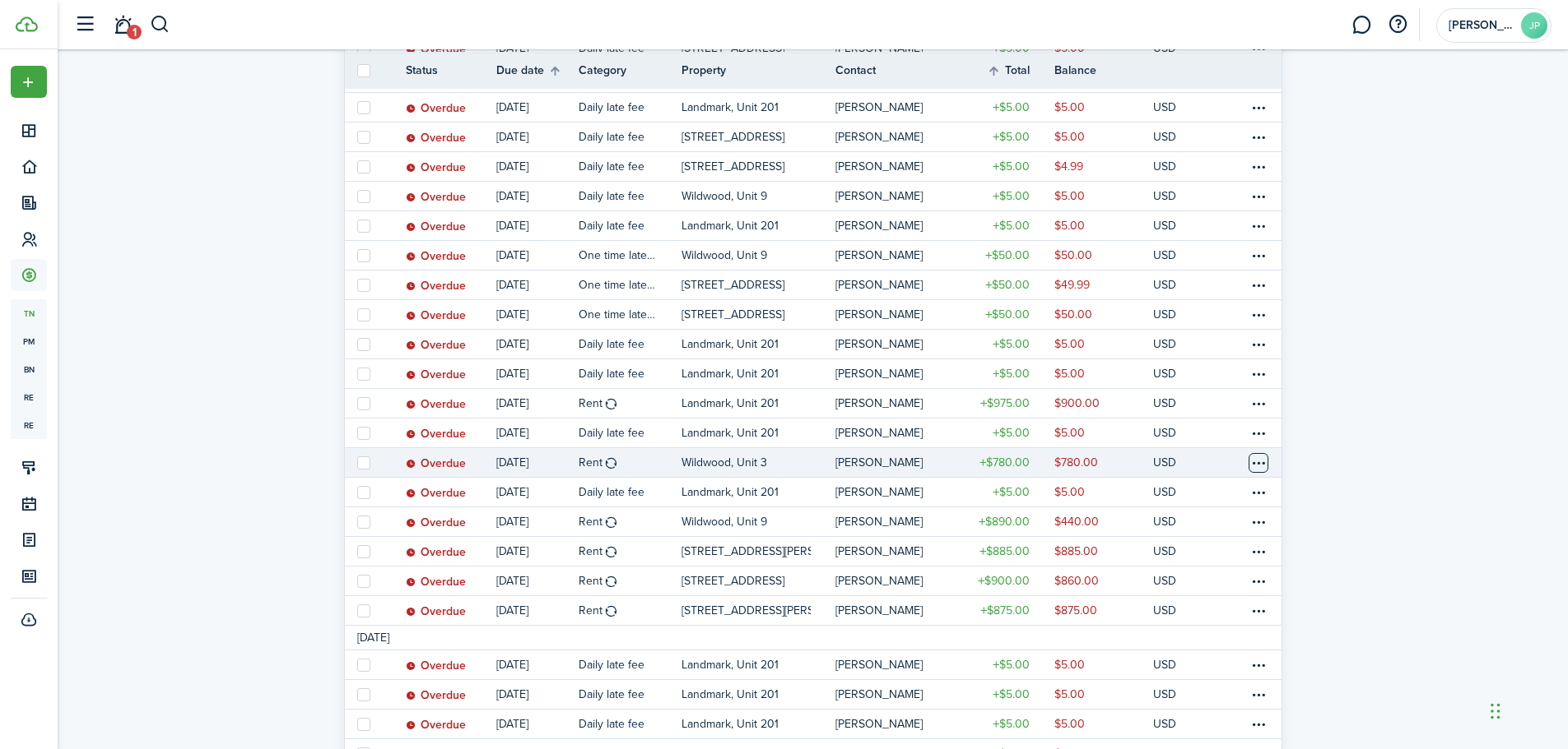
click at [1262, 456] on table-menu-btn-icon at bounding box center [1257, 463] width 20 height 20
click at [1208, 516] on link "Mark as paid" at bounding box center [1196, 521] width 144 height 28
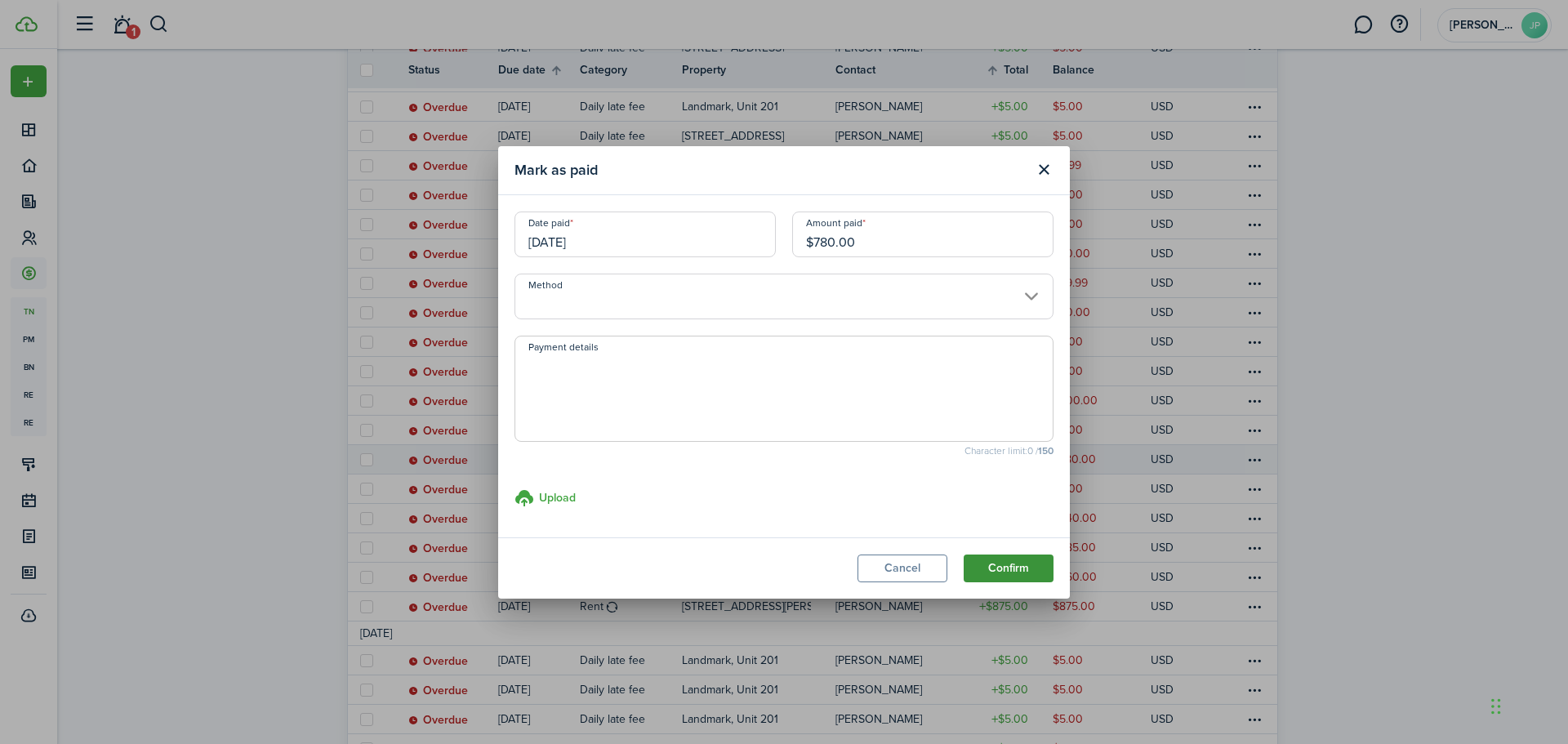
click at [1019, 566] on button "Confirm" at bounding box center [1009, 568] width 90 height 28
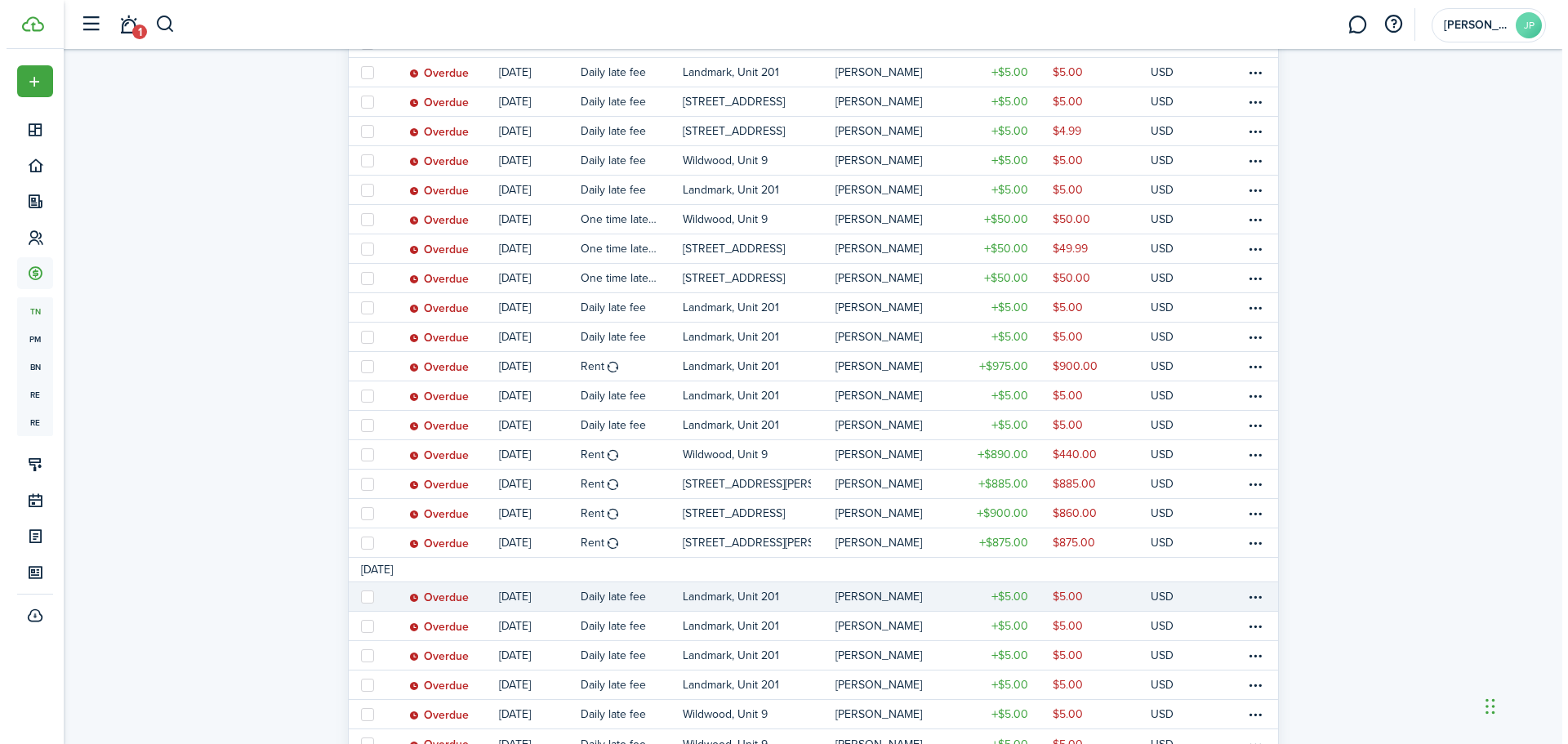
scroll to position [1226, 0]
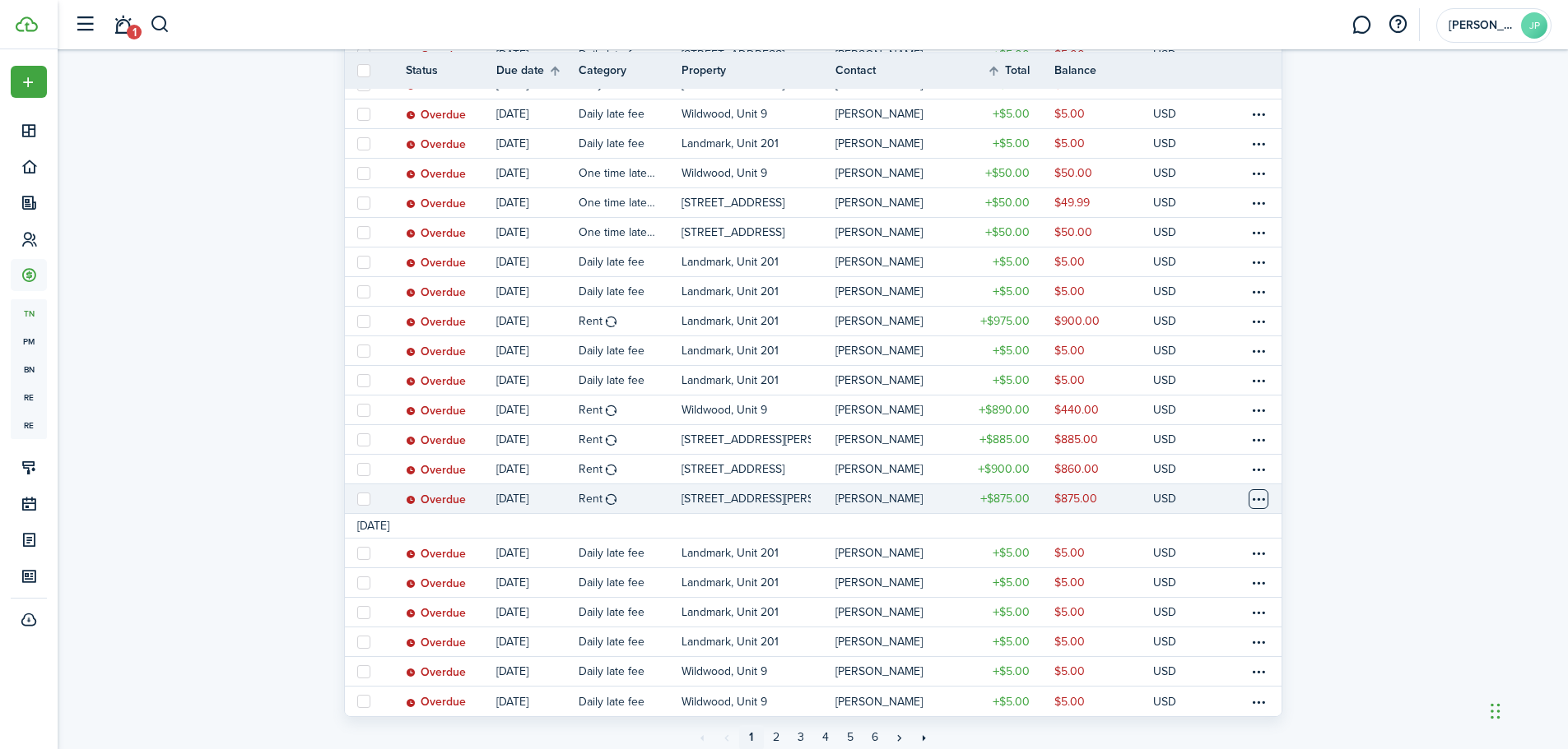
click at [1259, 498] on table-menu-btn-icon at bounding box center [1257, 498] width 20 height 20
click at [1210, 530] on link "Mark as paid" at bounding box center [1196, 529] width 144 height 28
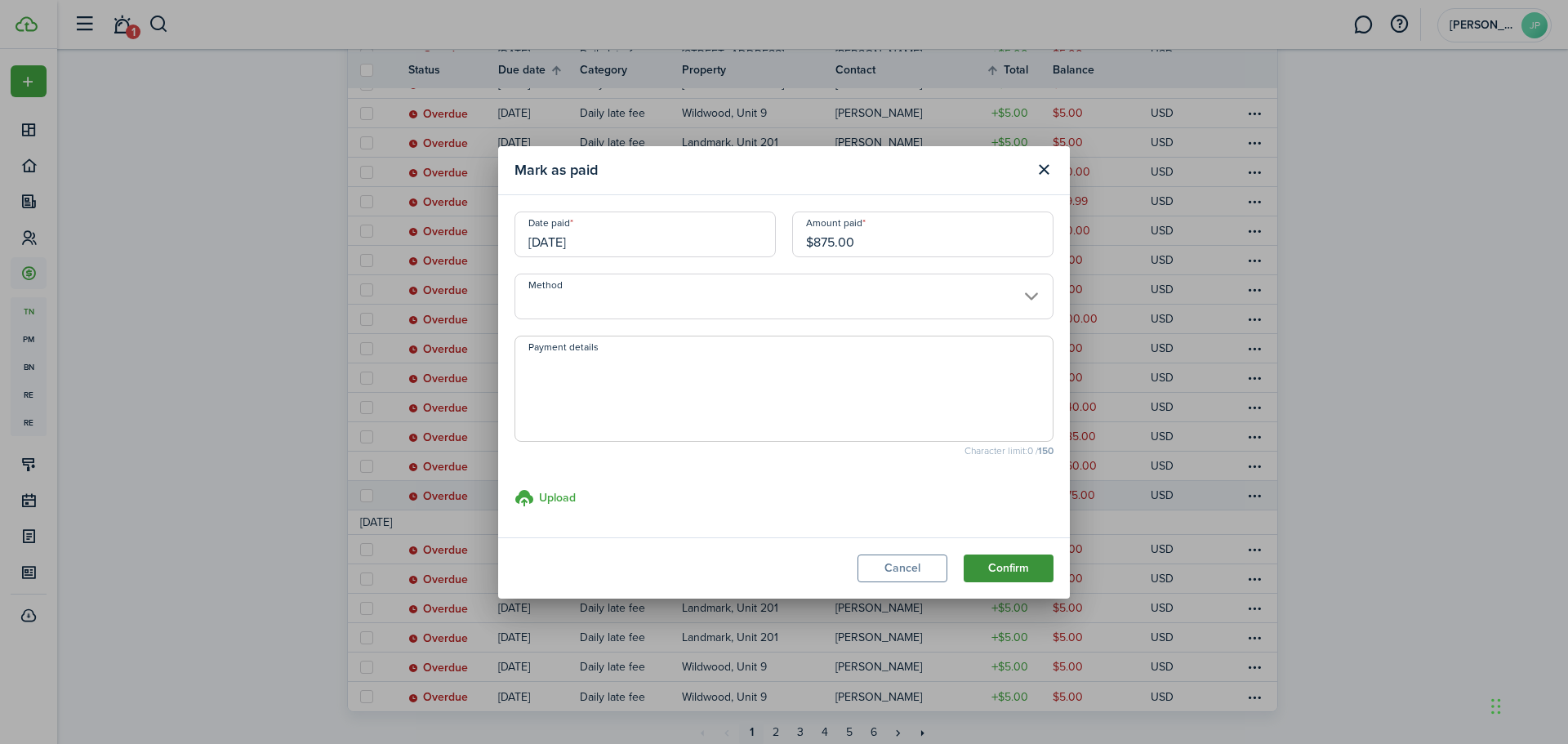
click at [1014, 569] on button "Confirm" at bounding box center [1009, 568] width 90 height 28
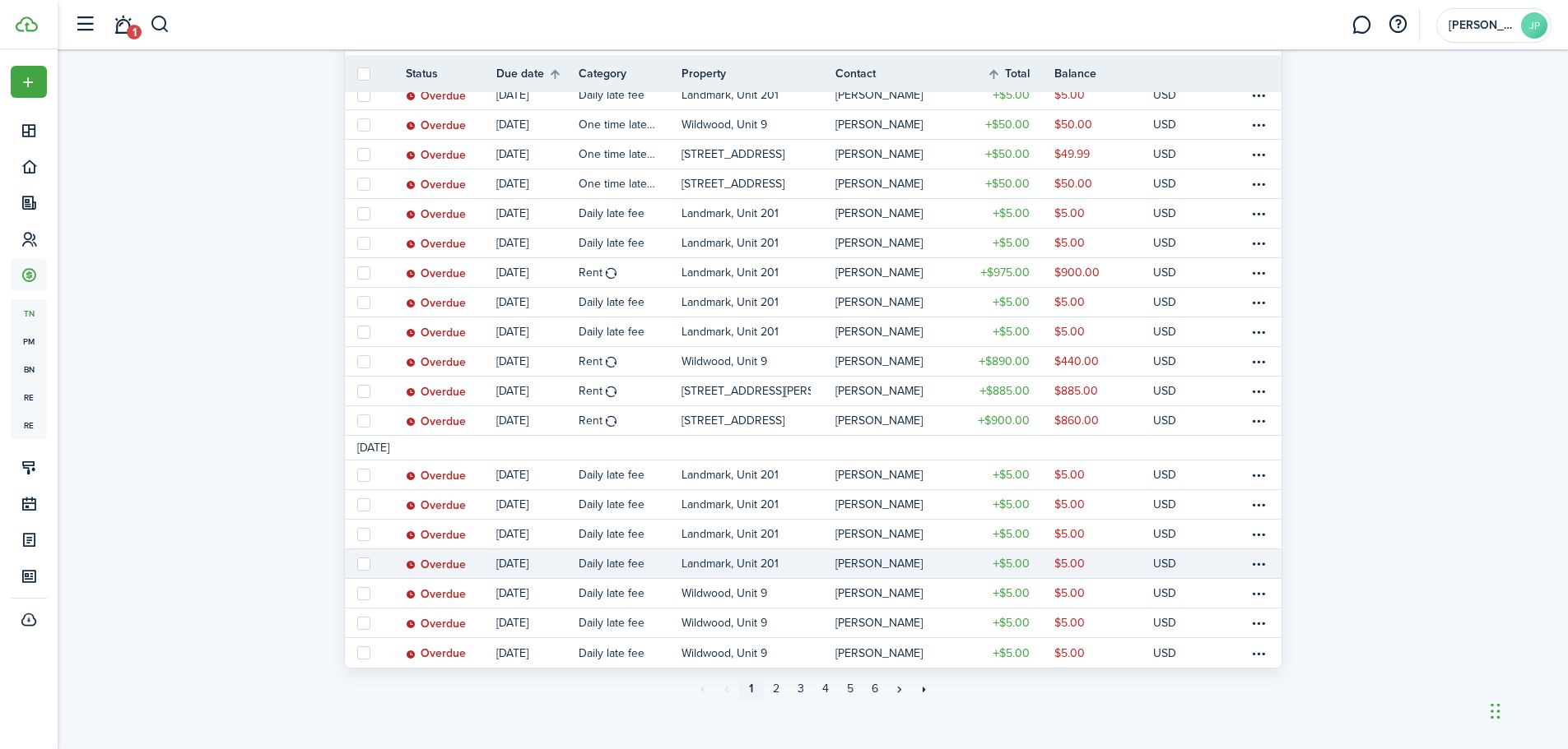
scroll to position [1286, 0]
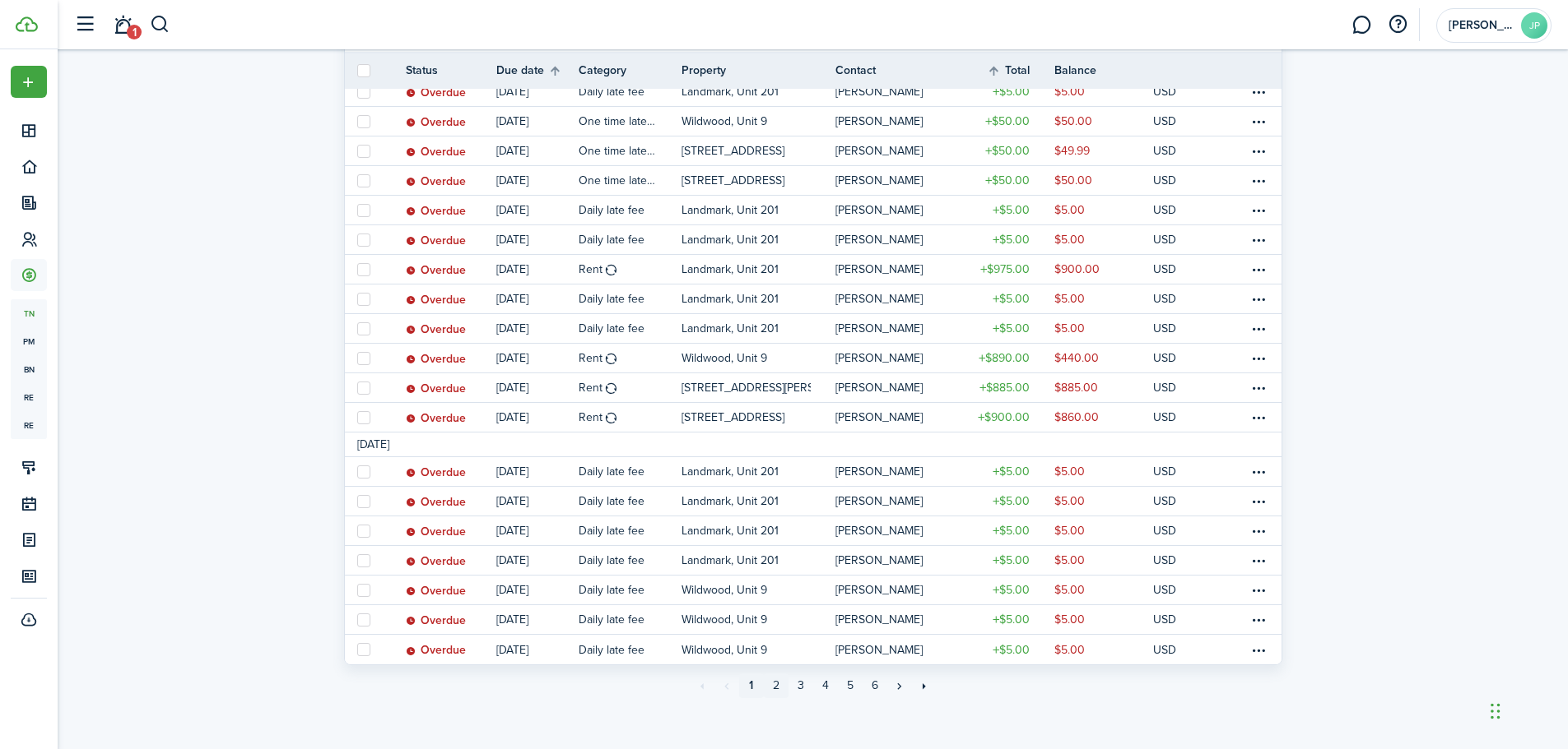
click at [782, 686] on link "2" at bounding box center [776, 686] width 25 height 25
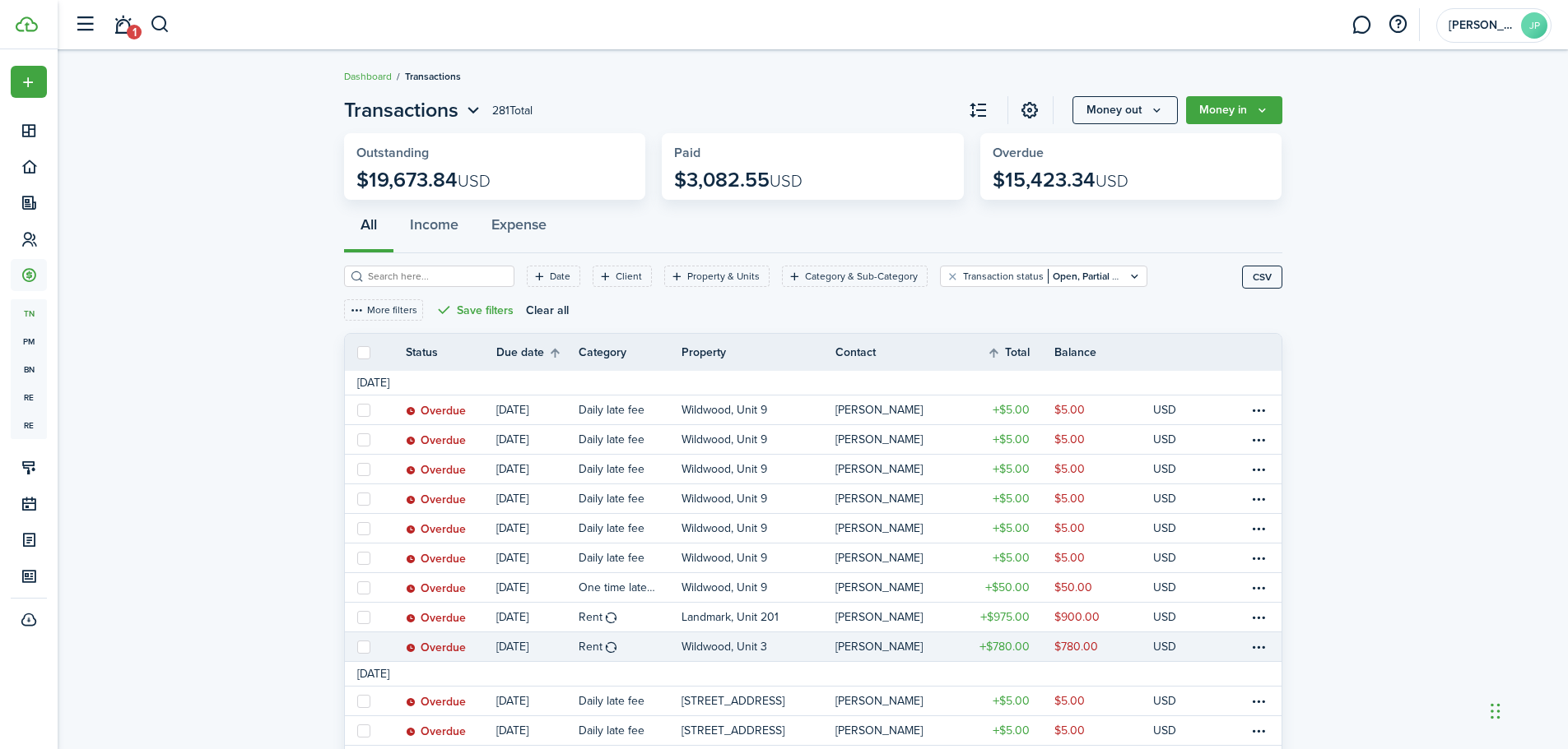
click at [364, 642] on label at bounding box center [364, 646] width 13 height 13
click at [358, 646] on input "checkbox" at bounding box center [357, 646] width 1 height 1
checkbox input "true"
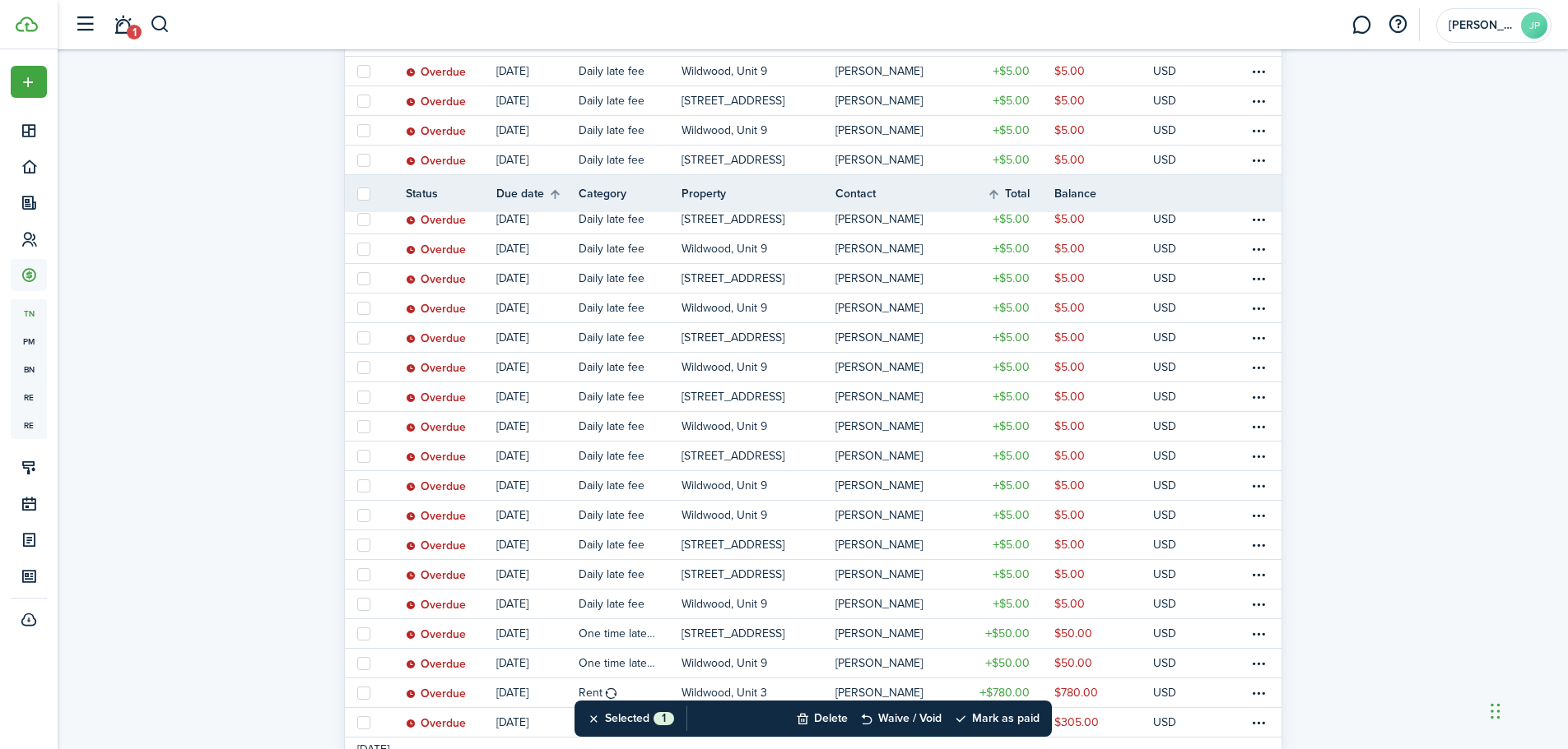
scroll to position [987, 0]
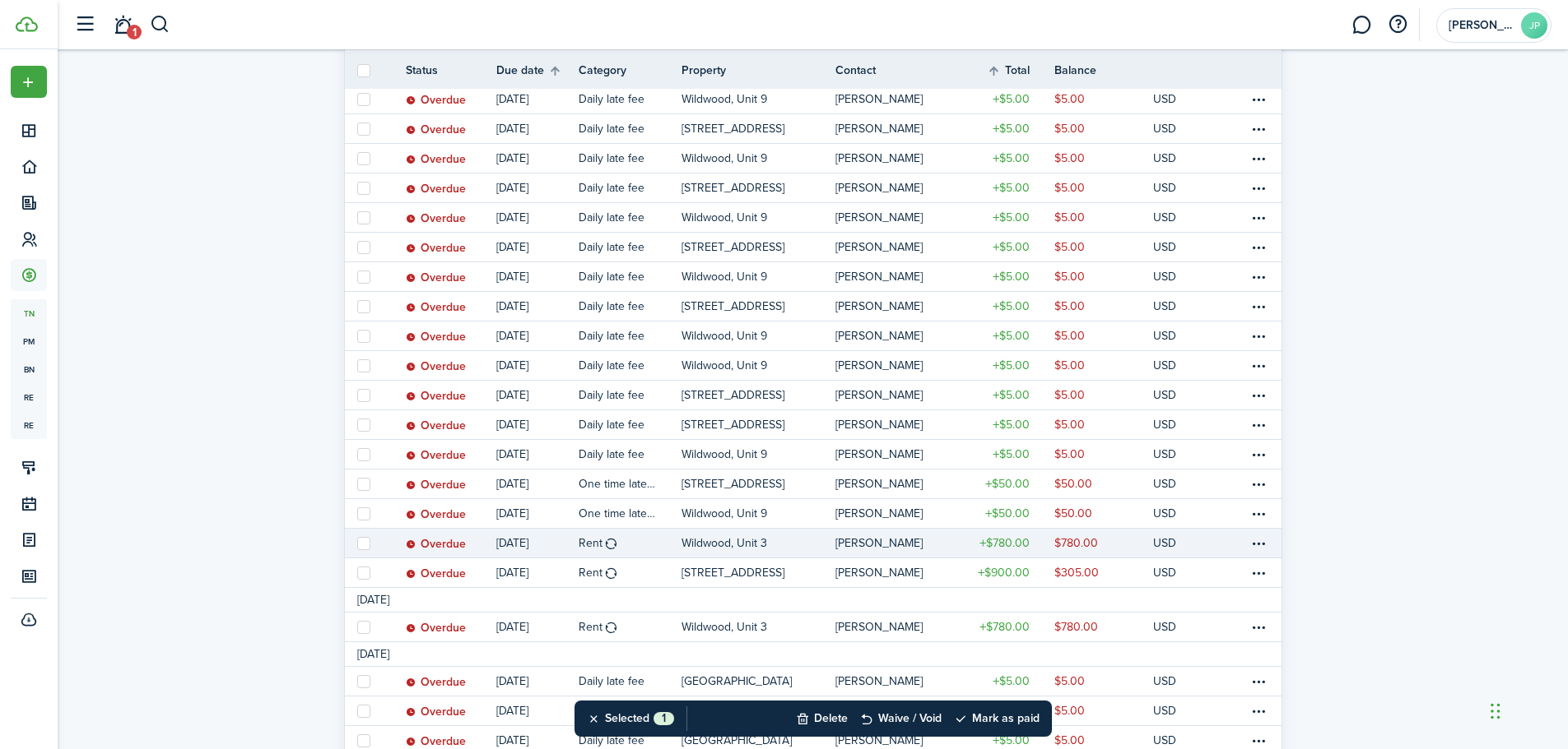
click at [361, 539] on label at bounding box center [364, 543] width 13 height 13
click at [358, 543] on input "checkbox" at bounding box center [357, 543] width 1 height 1
checkbox input "true"
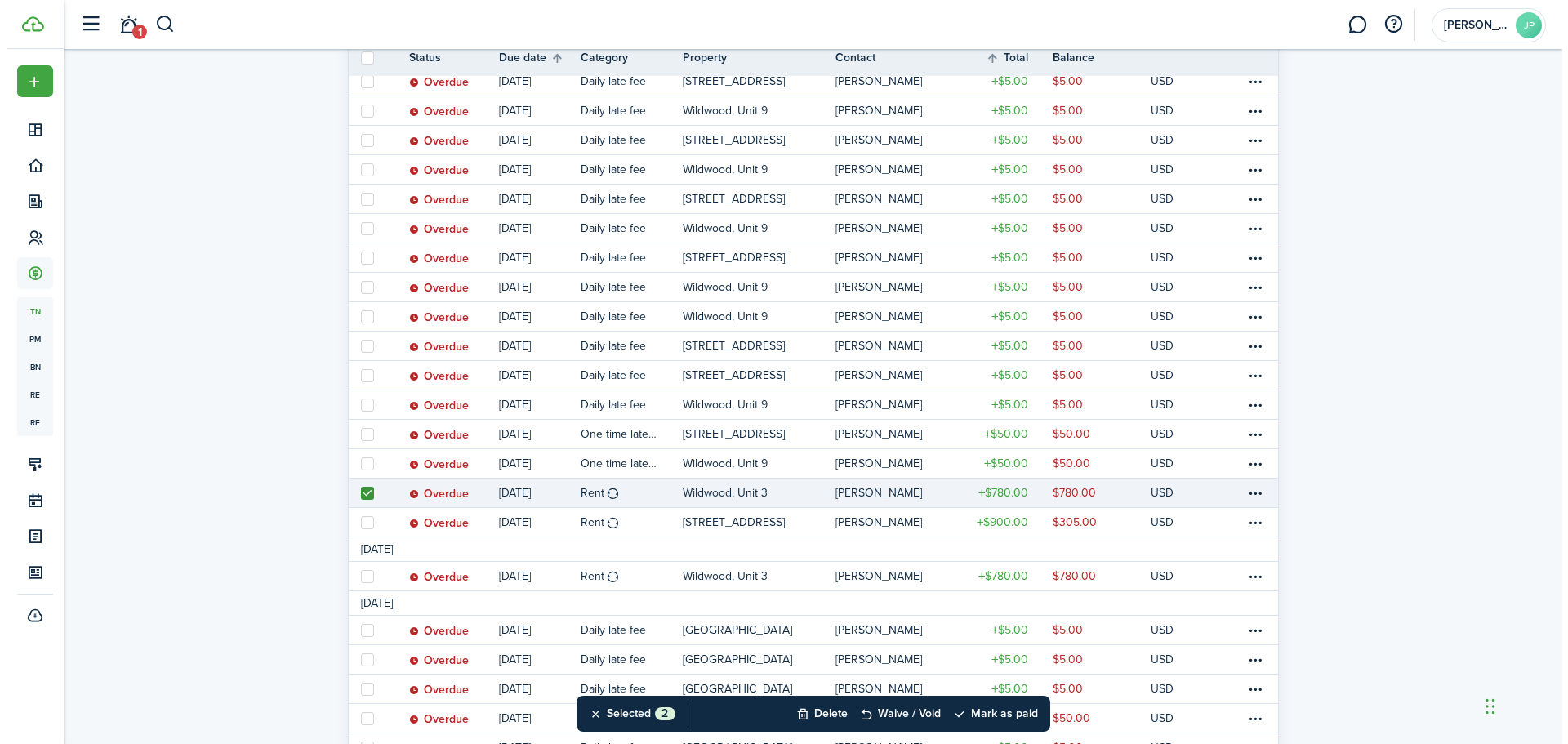
scroll to position [1301, 0]
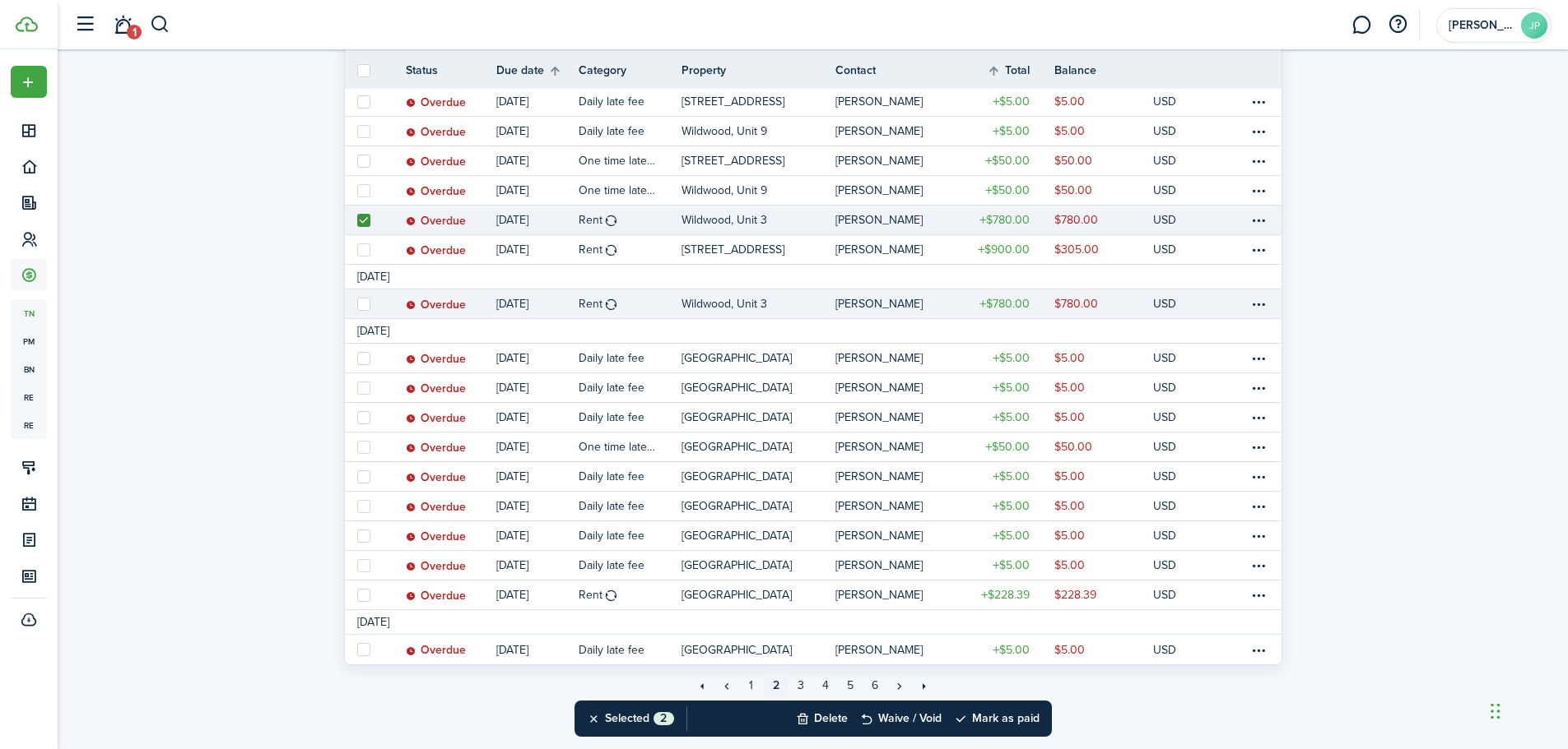
click at [364, 298] on label at bounding box center [364, 304] width 13 height 13
click at [358, 304] on input "checkbox" at bounding box center [357, 304] width 1 height 1
checkbox input "true"
click at [1004, 716] on button "Mark as paid" at bounding box center [997, 719] width 86 height 36
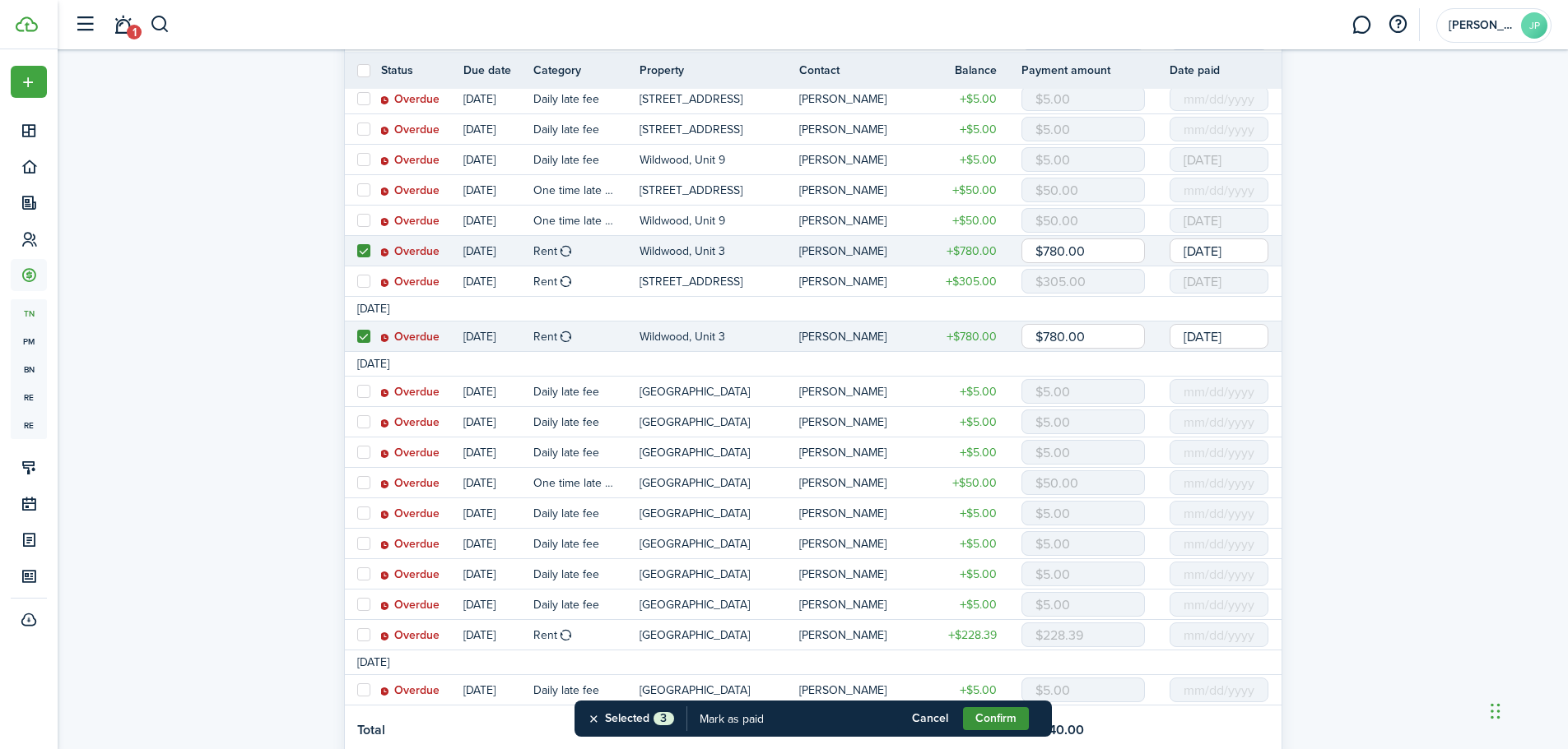
click at [1003, 716] on button "Confirm" at bounding box center [996, 718] width 66 height 23
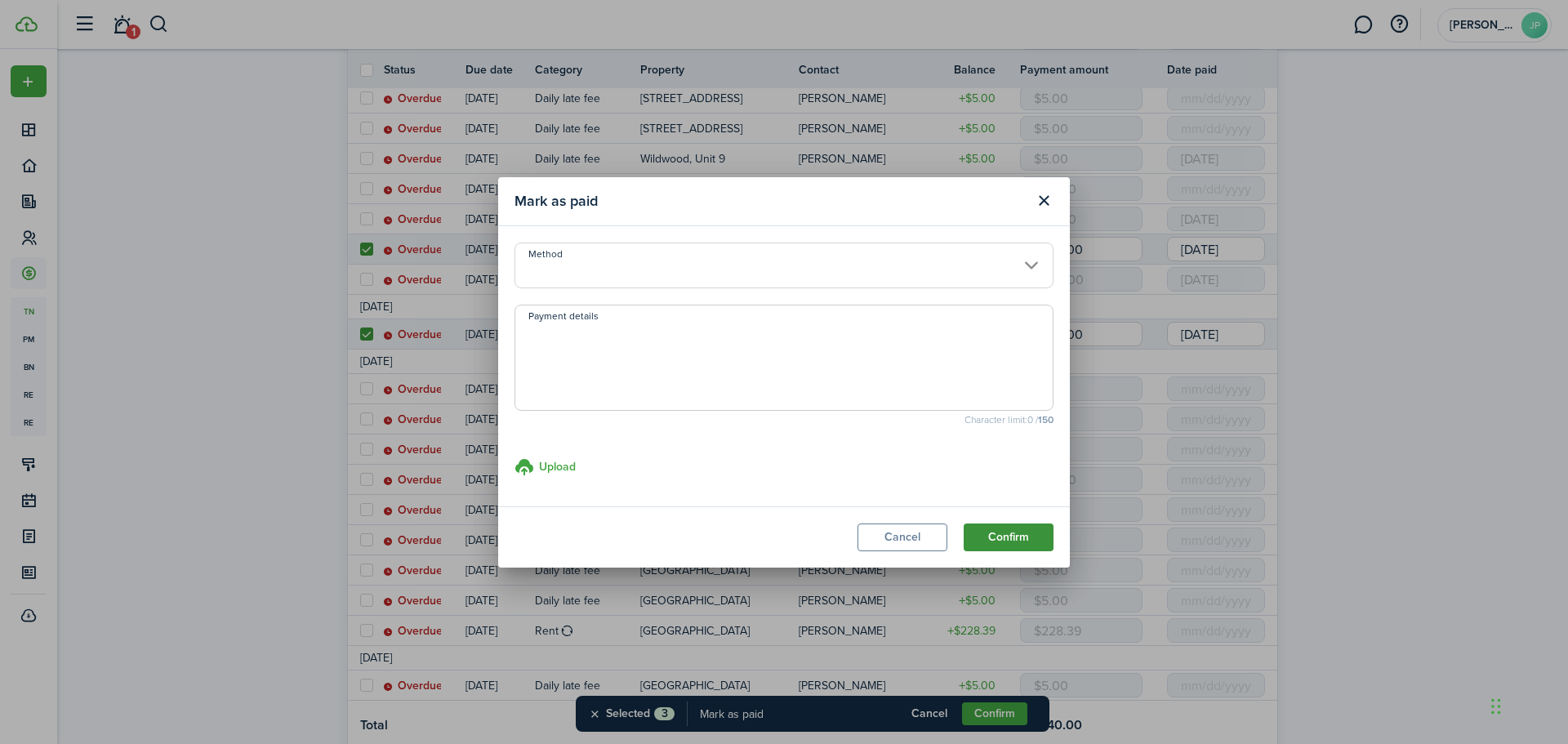
click at [1015, 532] on button "Confirm" at bounding box center [1009, 538] width 90 height 28
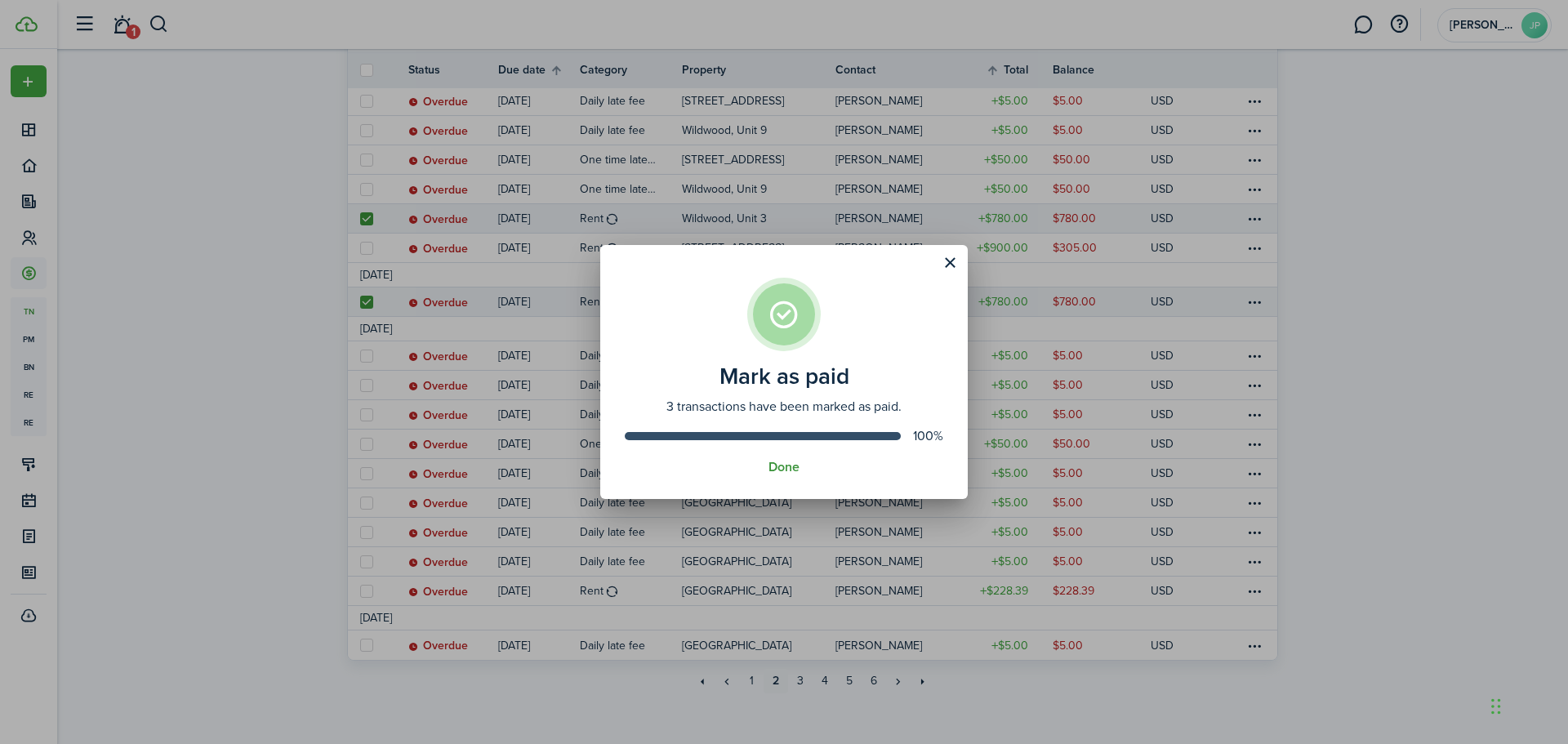
click at [784, 466] on button "Done" at bounding box center [784, 467] width 31 height 14
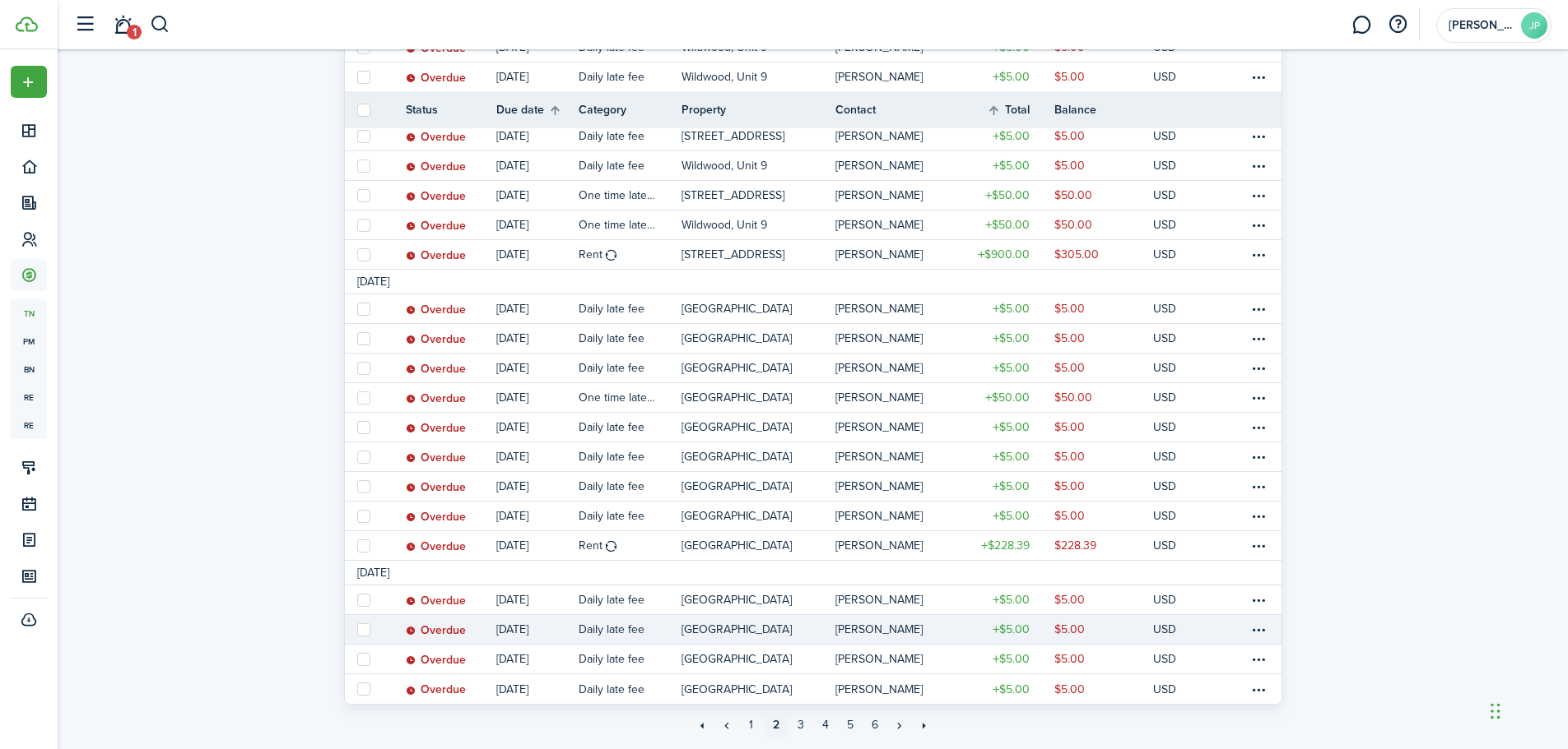
scroll to position [1286, 0]
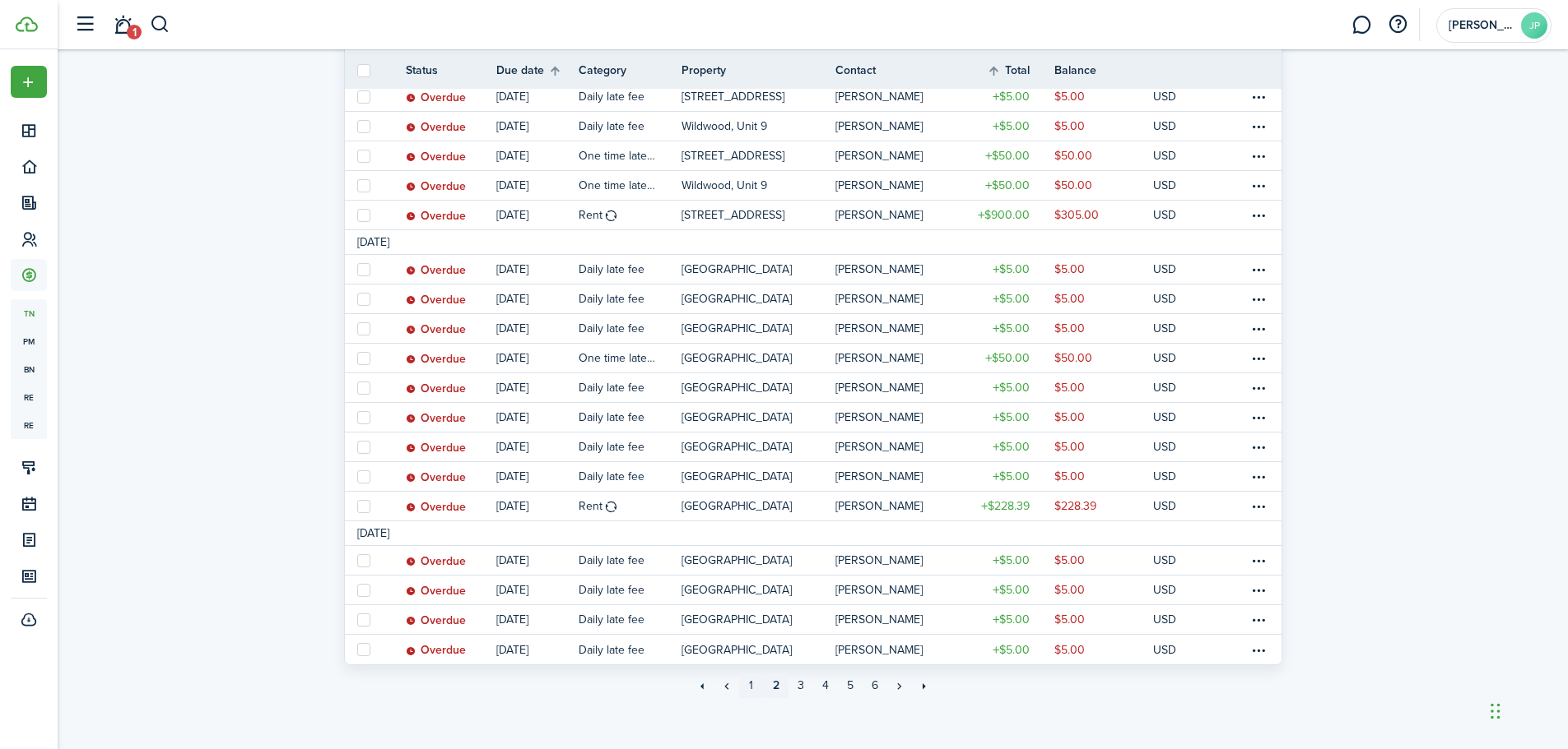
click at [753, 677] on link "1" at bounding box center [751, 686] width 25 height 25
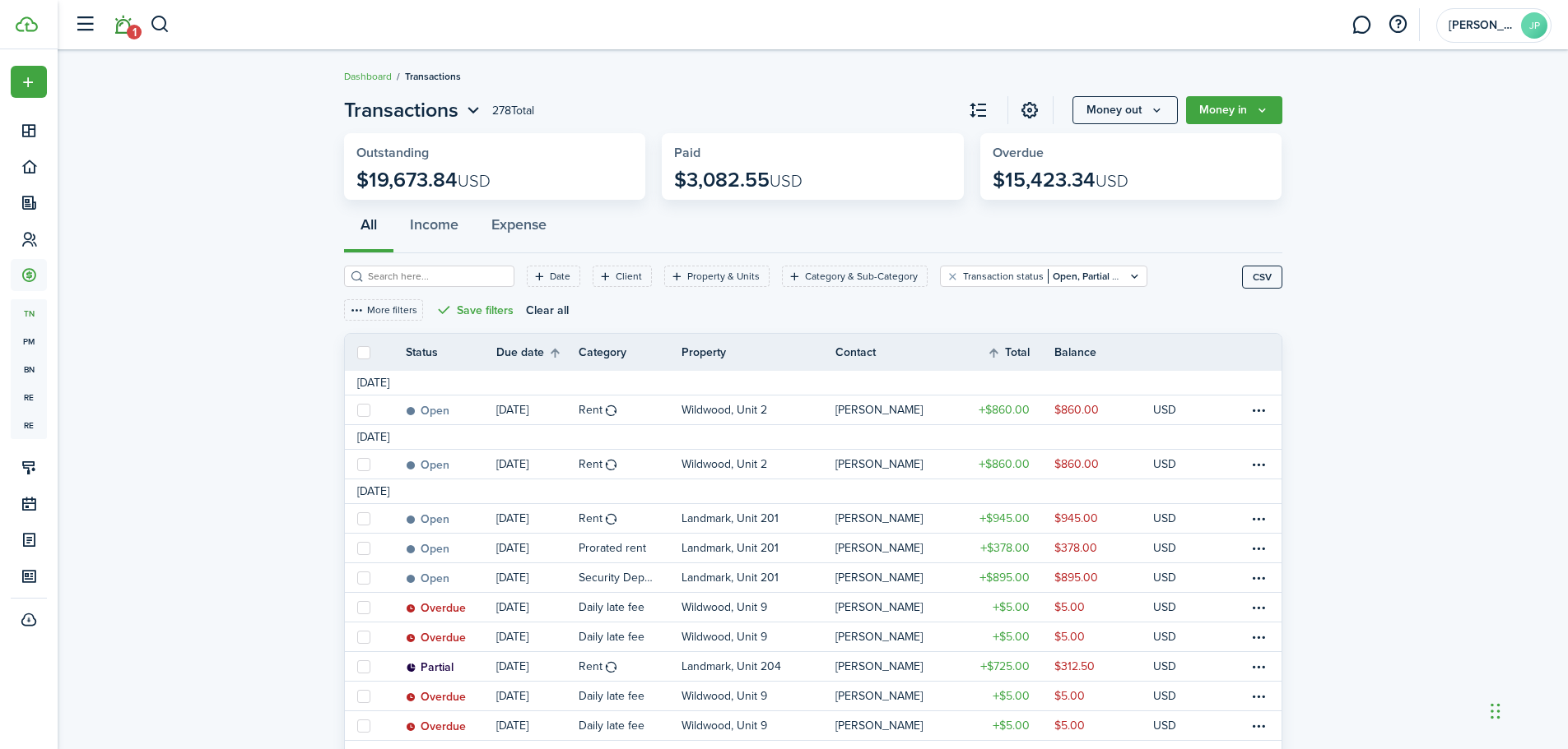
click at [125, 31] on link "1" at bounding box center [122, 25] width 32 height 42
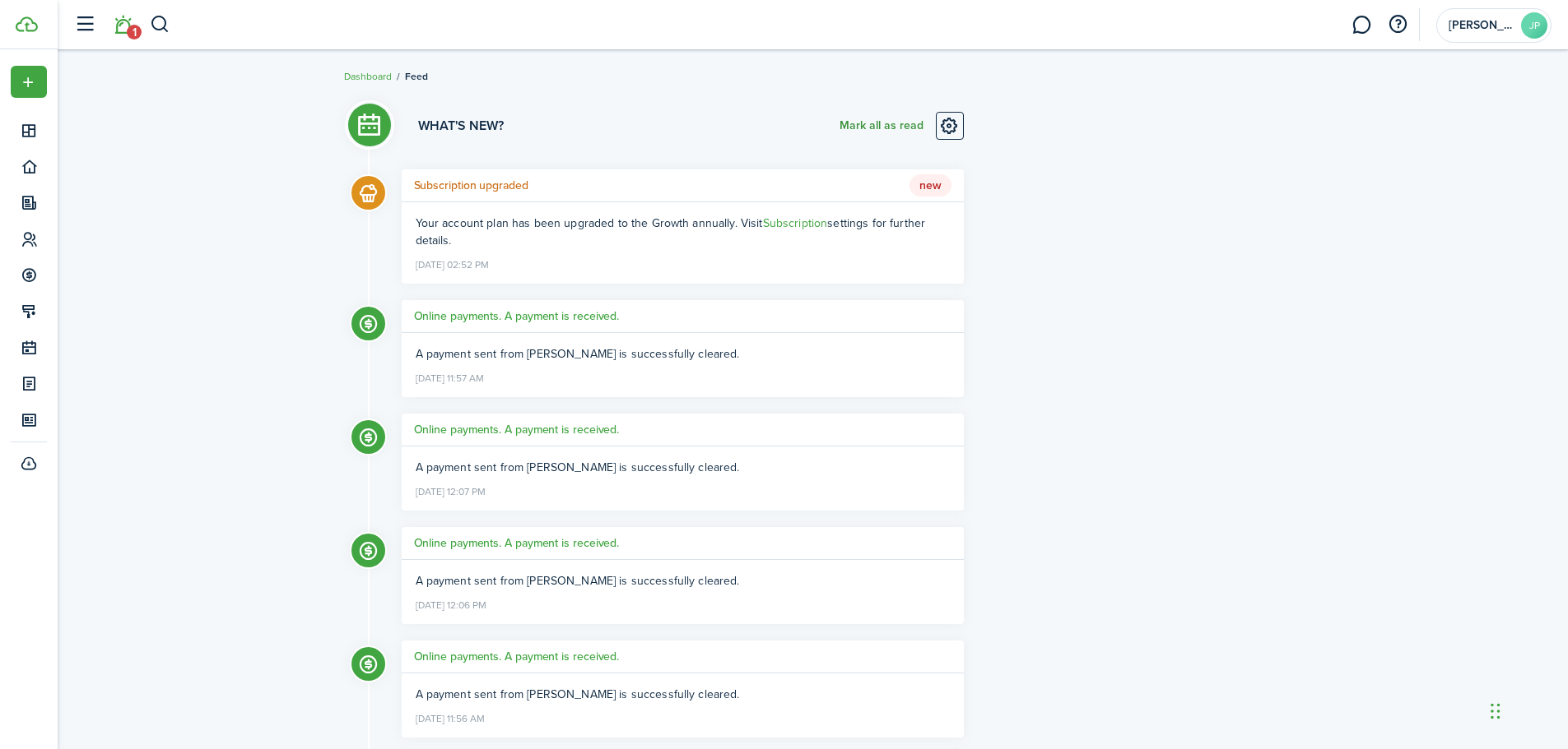
click at [912, 122] on button "Mark all as read" at bounding box center [881, 126] width 84 height 28
click at [376, 74] on link "Dashboard" at bounding box center [368, 76] width 48 height 15
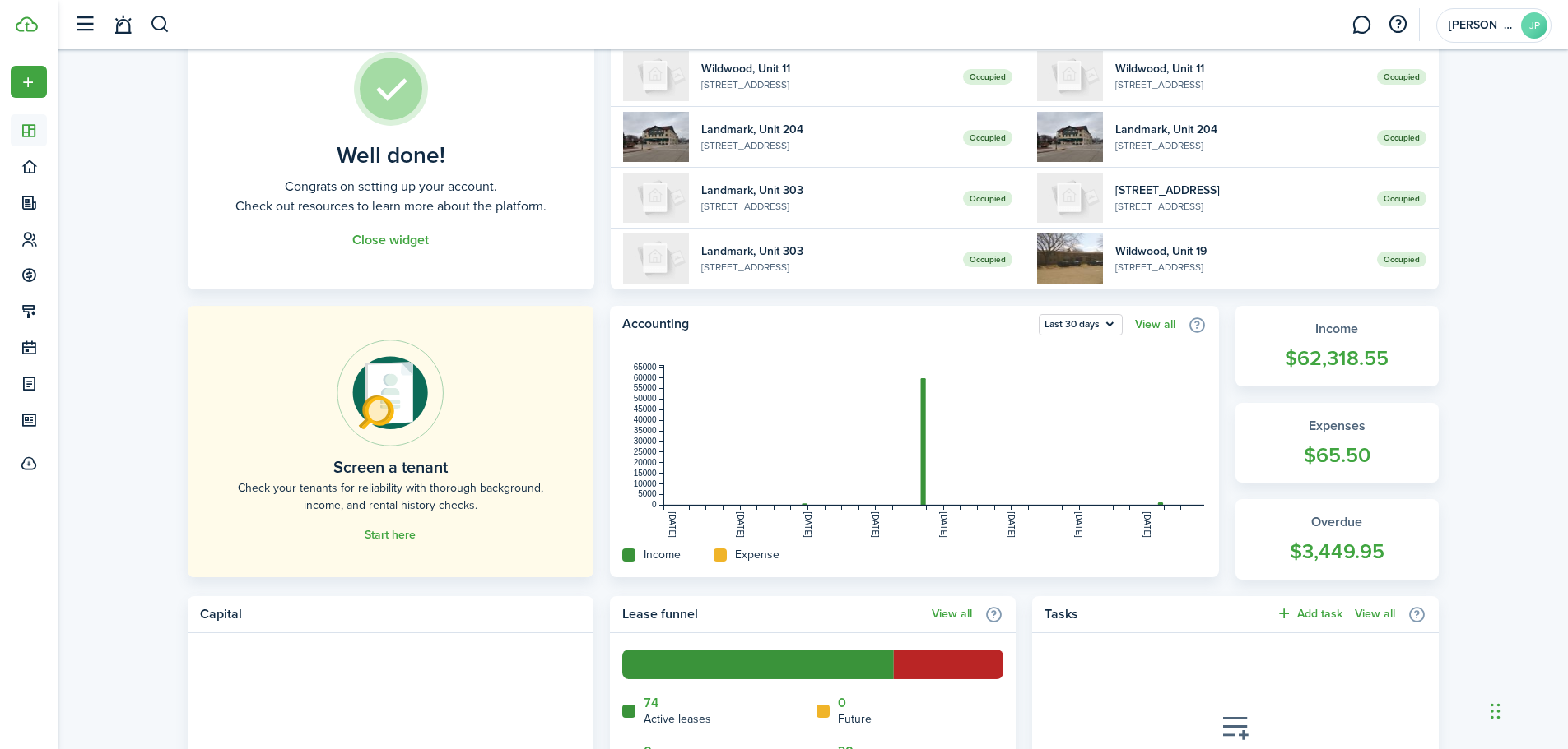
scroll to position [116, 0]
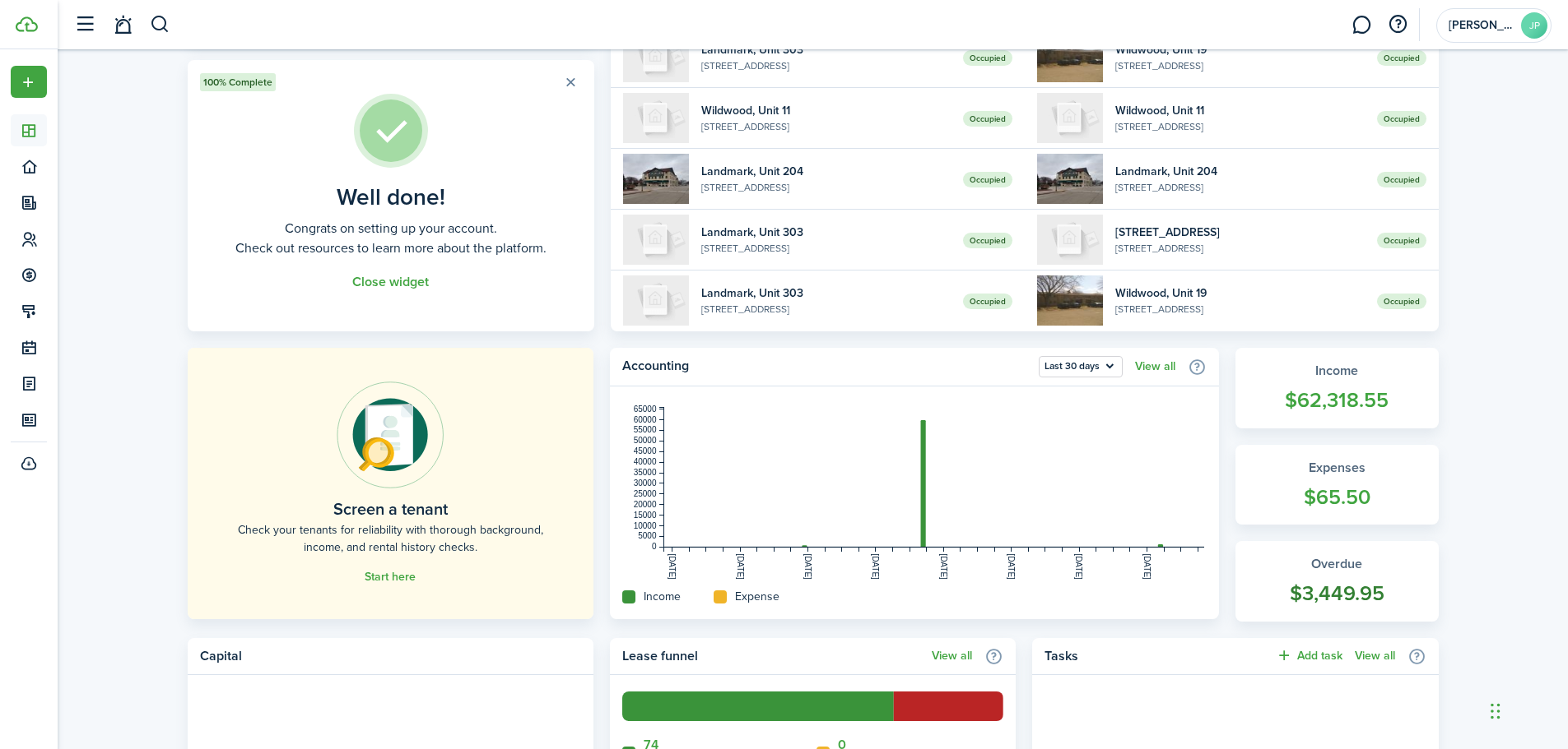
click at [1340, 587] on widget-stats-count "$3,449.95" at bounding box center [1336, 593] width 170 height 32
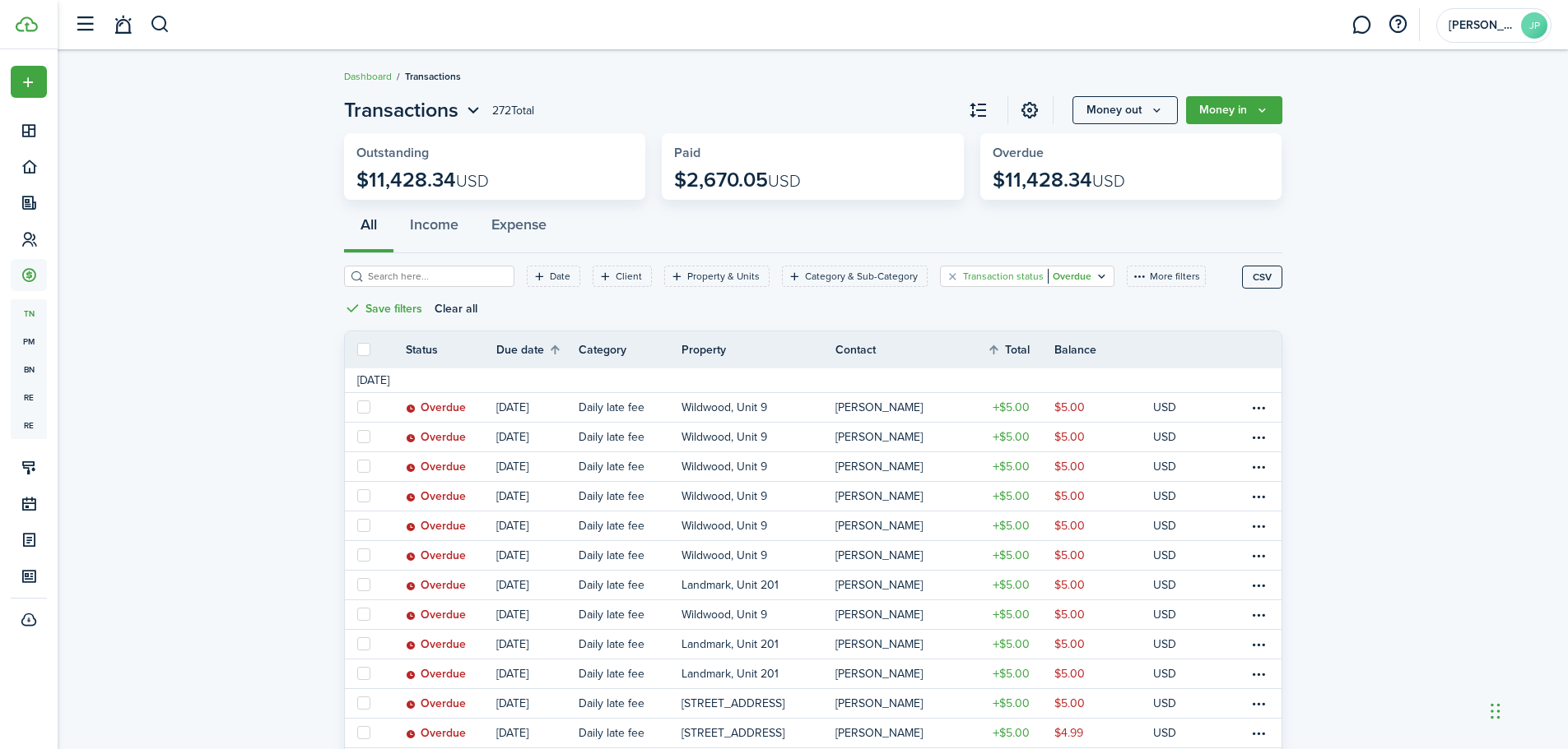
click at [1094, 271] on icon "Open filter" at bounding box center [1101, 276] width 14 height 13
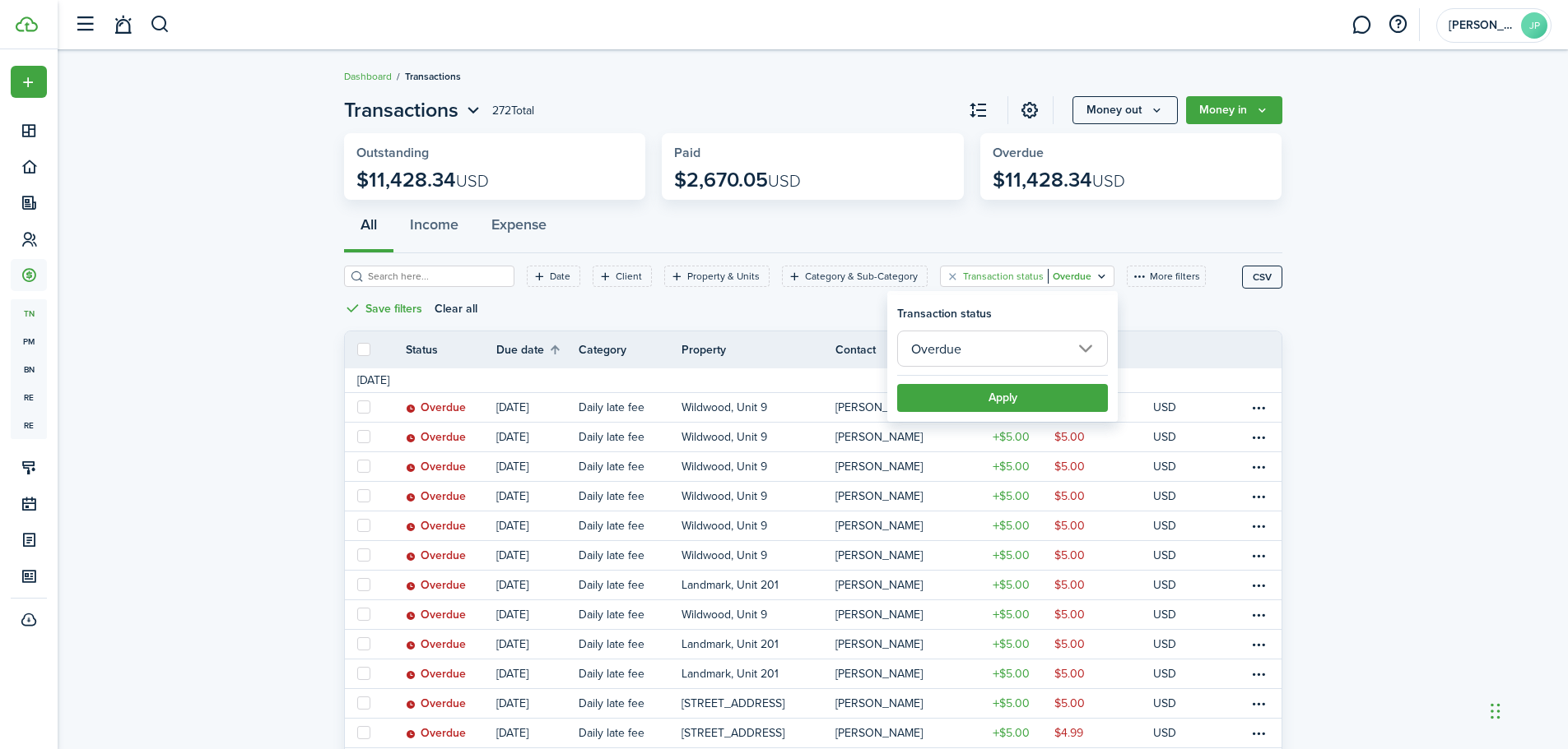
click at [1086, 344] on input "Overdue" at bounding box center [1003, 349] width 210 height 36
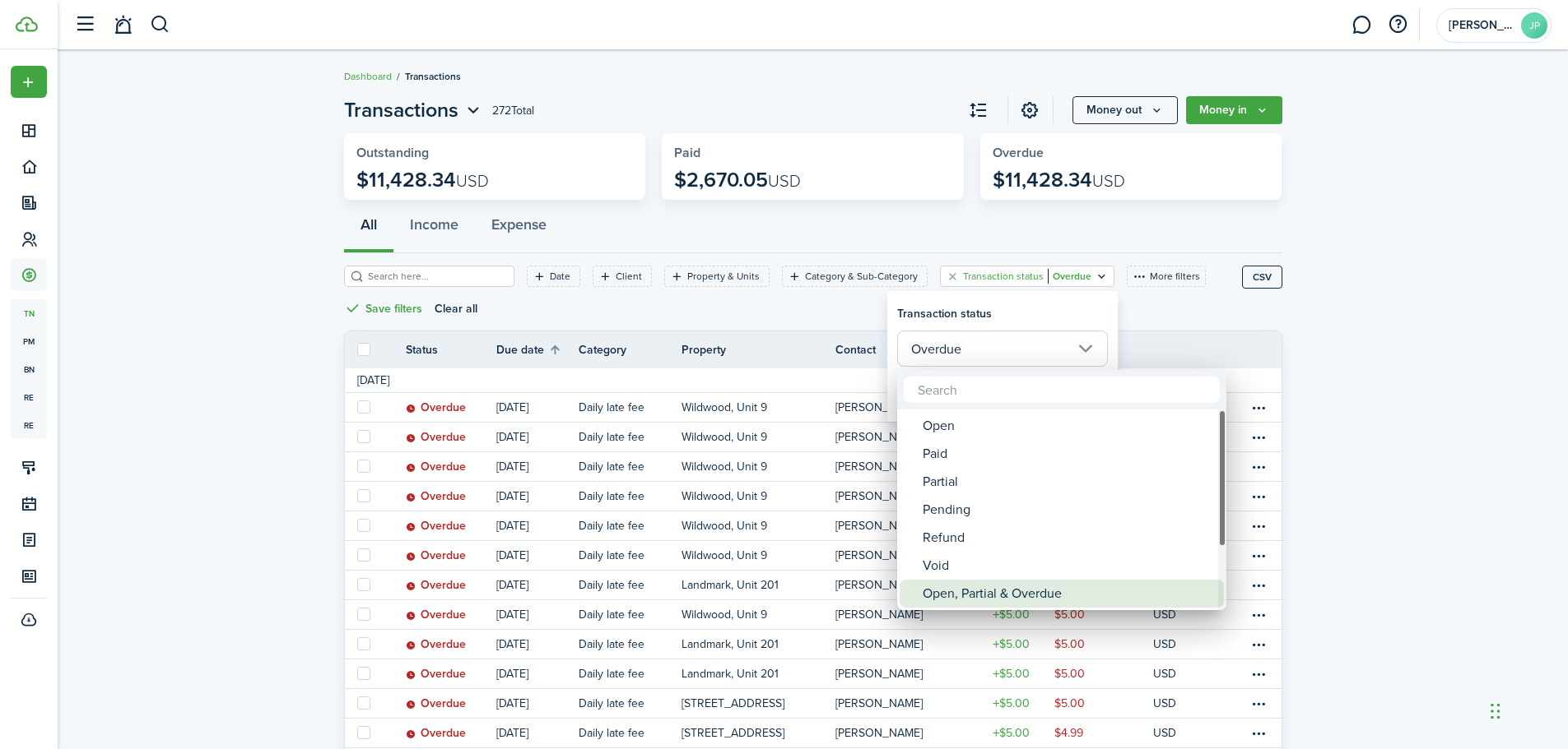
click at [1013, 597] on div "Open, Partial & Overdue" at bounding box center [1068, 593] width 292 height 28
type input "Open, Partial & Overdue"
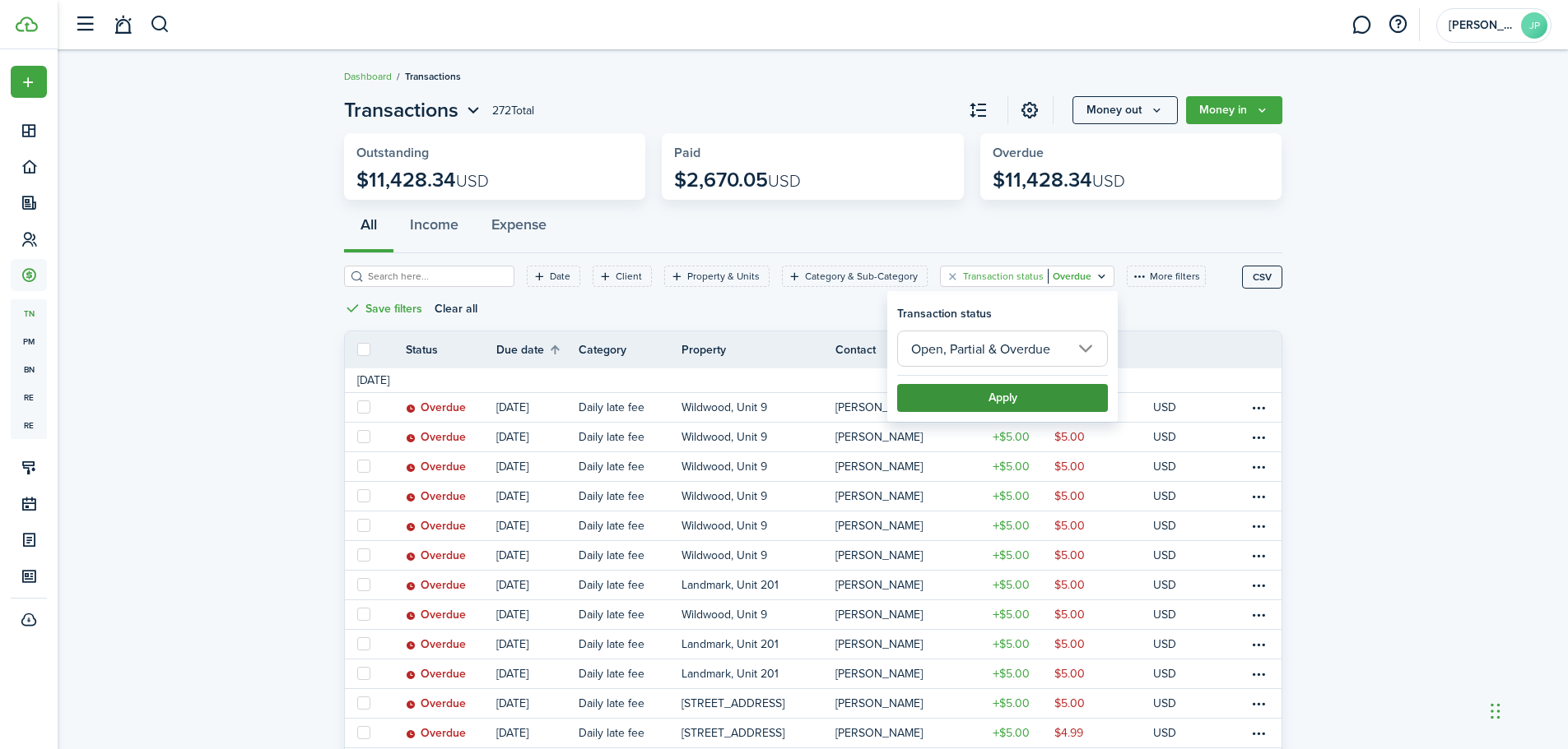
click at [1033, 398] on button "Apply" at bounding box center [1003, 398] width 210 height 28
